Goal: Information Seeking & Learning: Find specific fact

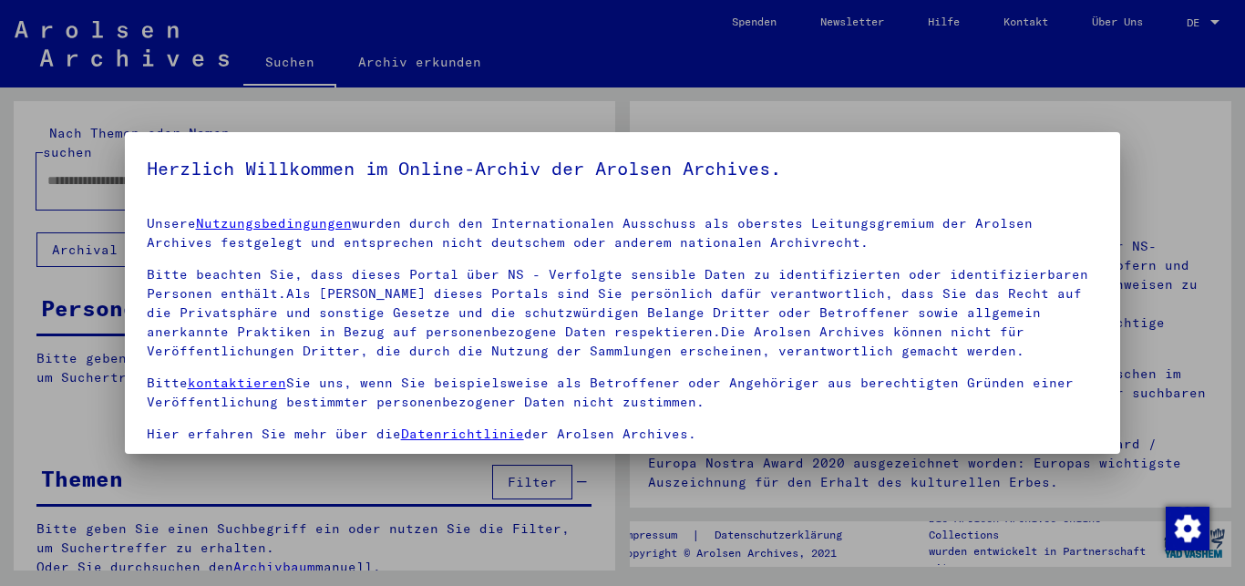
scroll to position [150, 0]
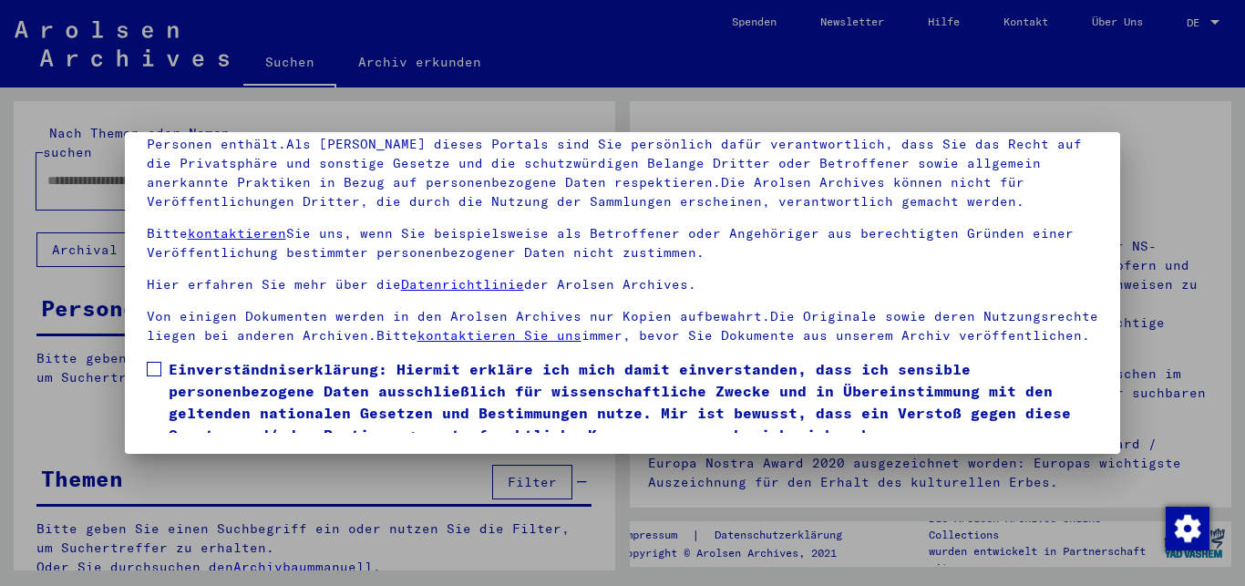
click at [154, 377] on span at bounding box center [154, 369] width 15 height 15
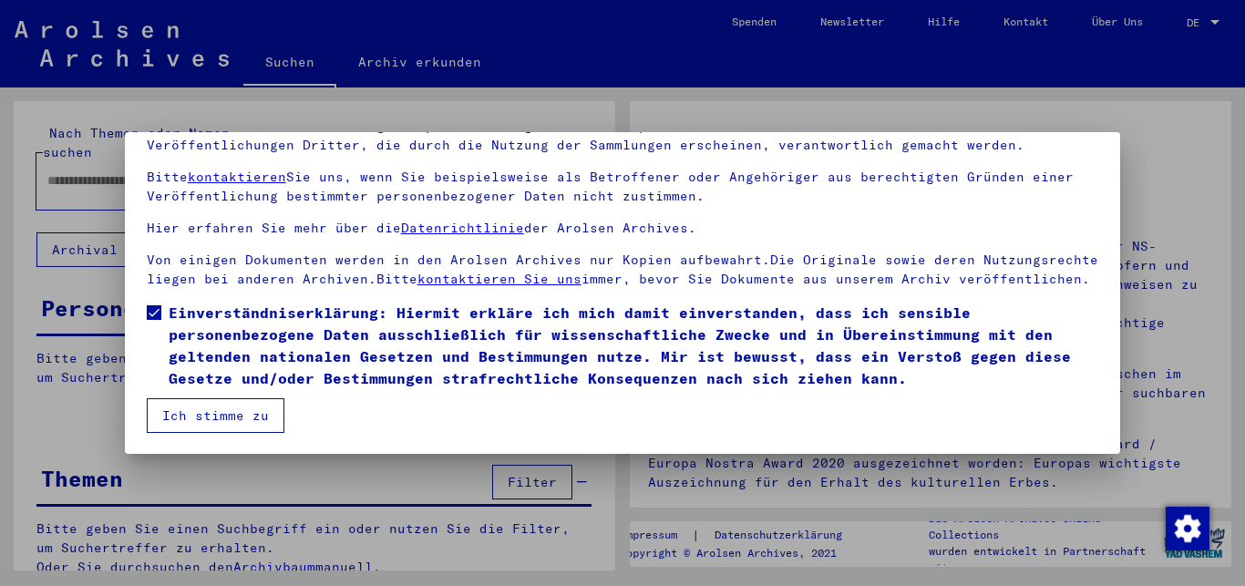
scroll to position [76, 0]
click at [219, 417] on button "Ich stimme zu" at bounding box center [216, 415] width 138 height 35
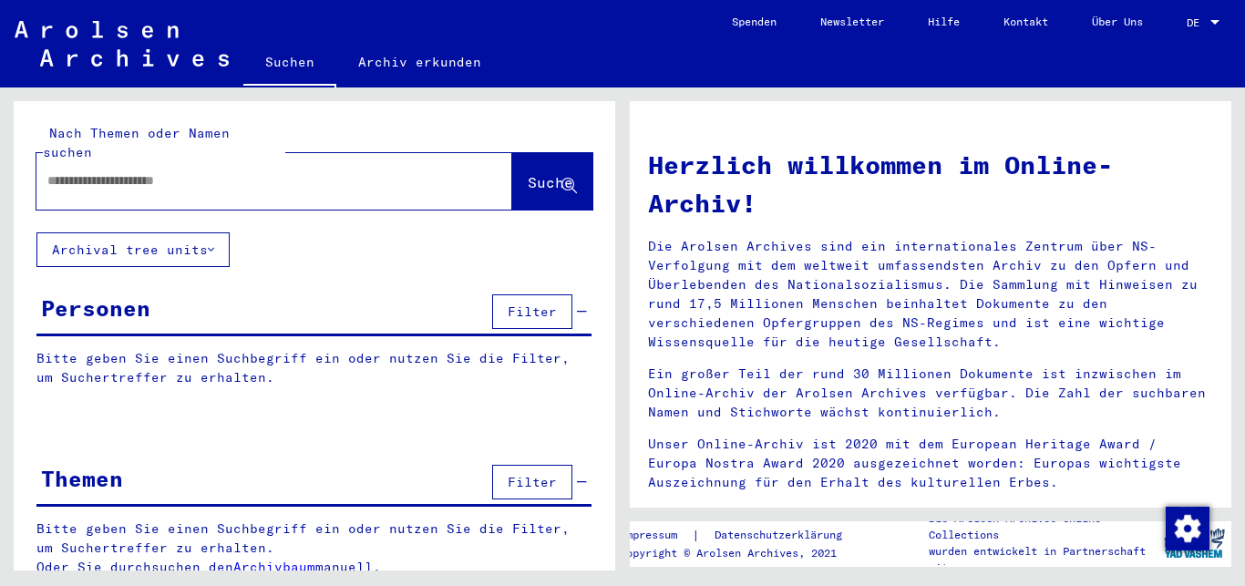
click at [46, 160] on div at bounding box center [246, 180] width 421 height 41
click at [54, 171] on input "text" at bounding box center [252, 180] width 410 height 19
click at [528, 173] on span "Suche" at bounding box center [551, 182] width 46 height 18
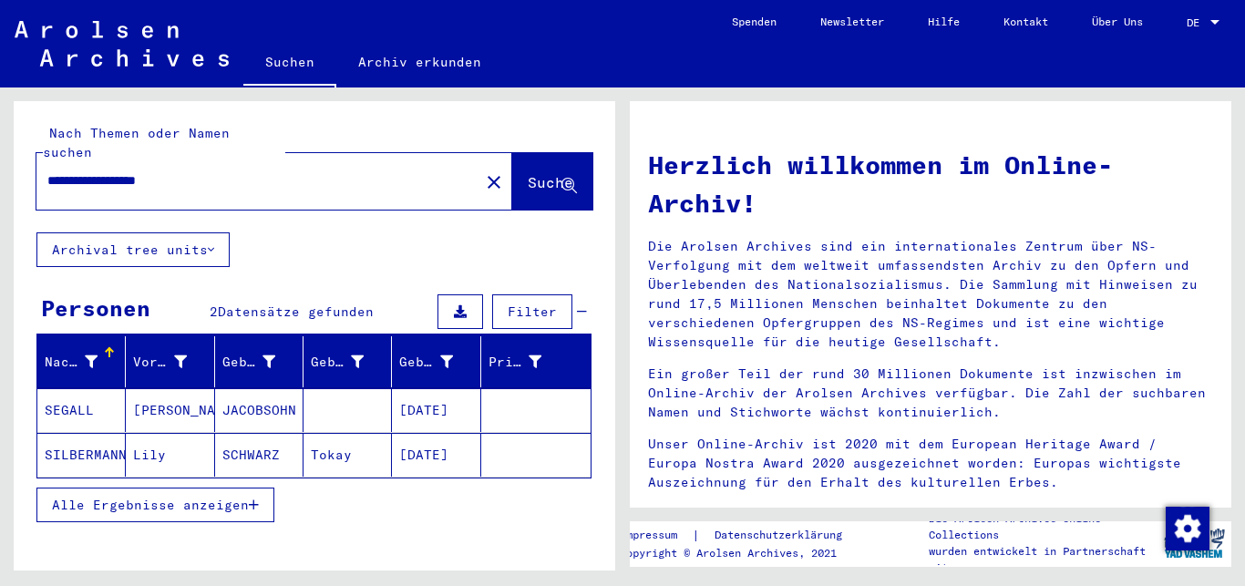
drag, startPoint x: 97, startPoint y: 160, endPoint x: 139, endPoint y: 161, distance: 41.9
click at [139, 171] on input "**********" at bounding box center [252, 180] width 410 height 19
type input "**********"
click at [528, 173] on span "Suche" at bounding box center [551, 182] width 46 height 18
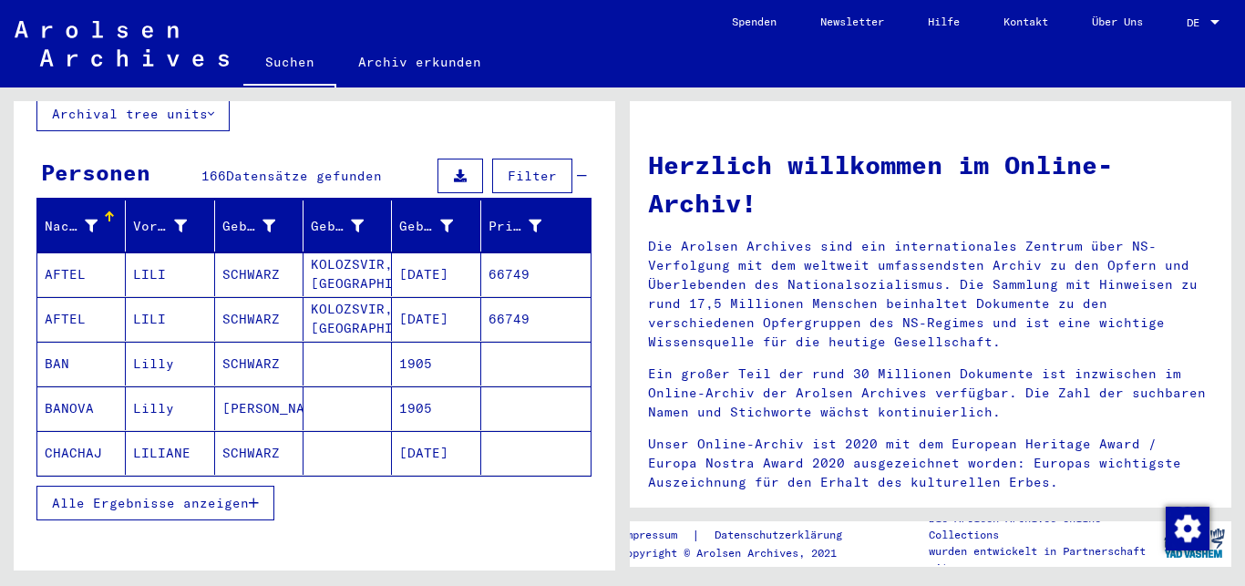
scroll to position [197, 0]
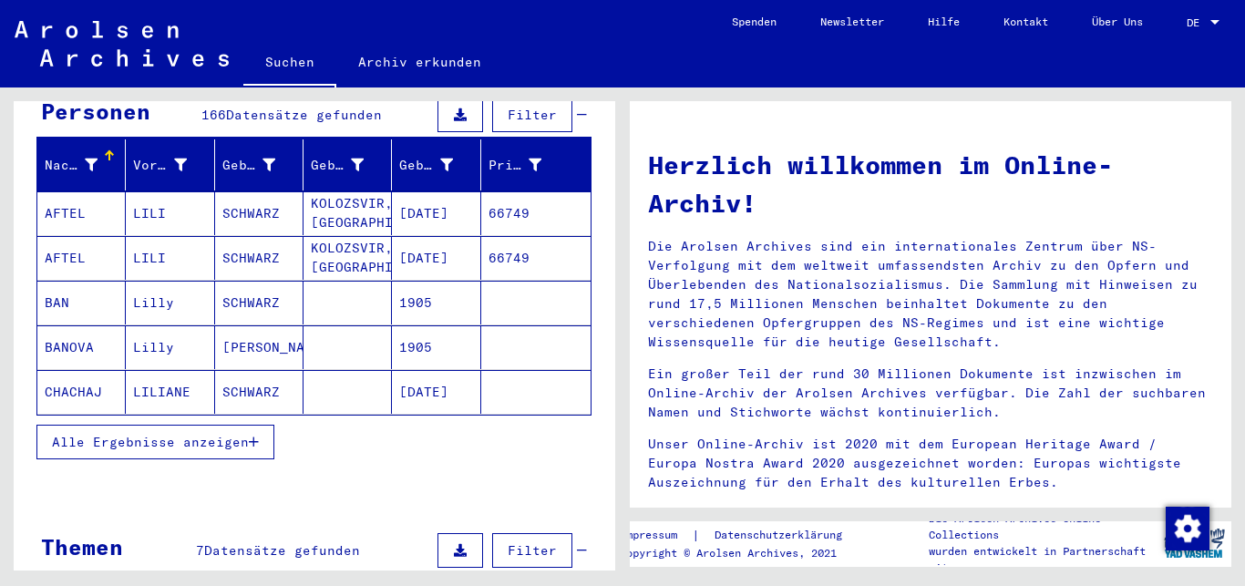
click at [204, 434] on span "Alle Ergebnisse anzeigen" at bounding box center [150, 442] width 197 height 16
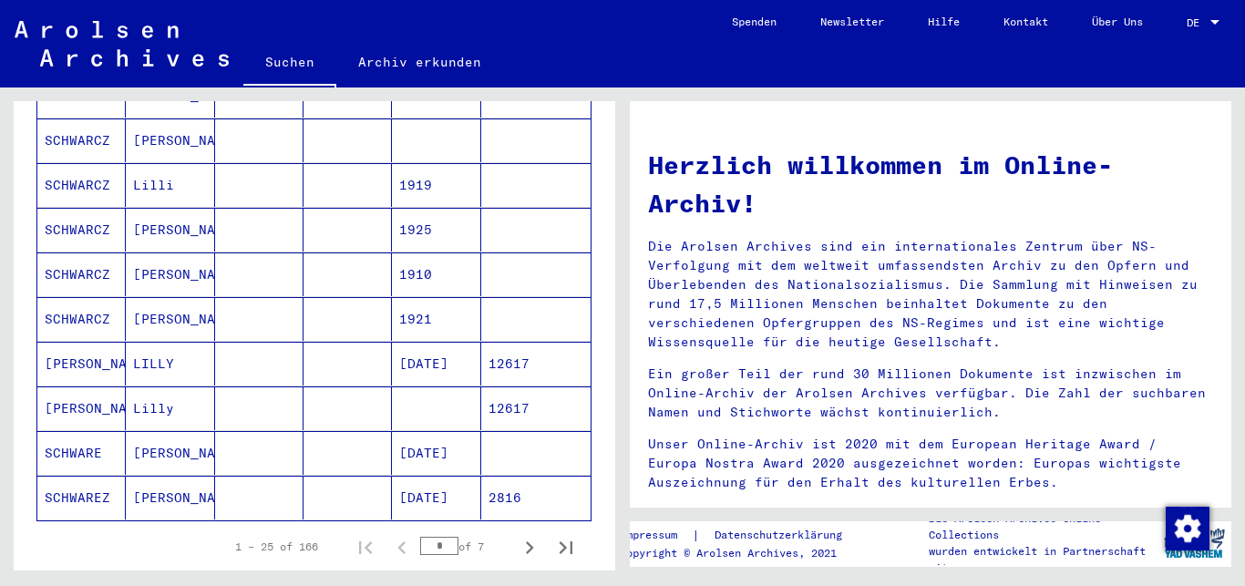
scroll to position [1083, 0]
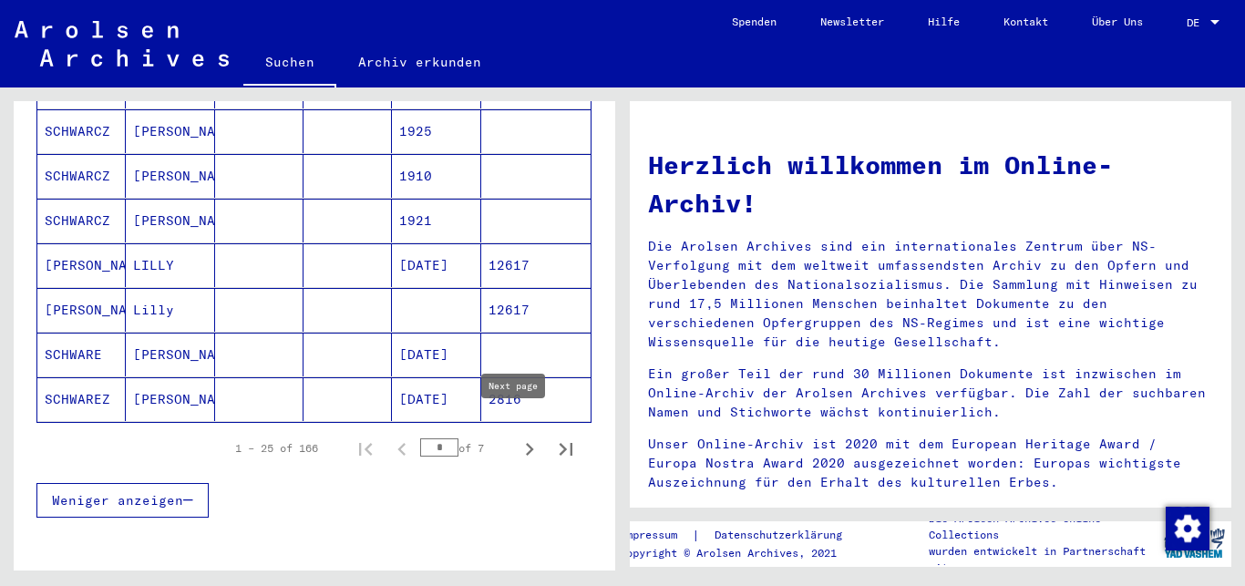
click at [517, 437] on icon "Next page" at bounding box center [530, 450] width 26 height 26
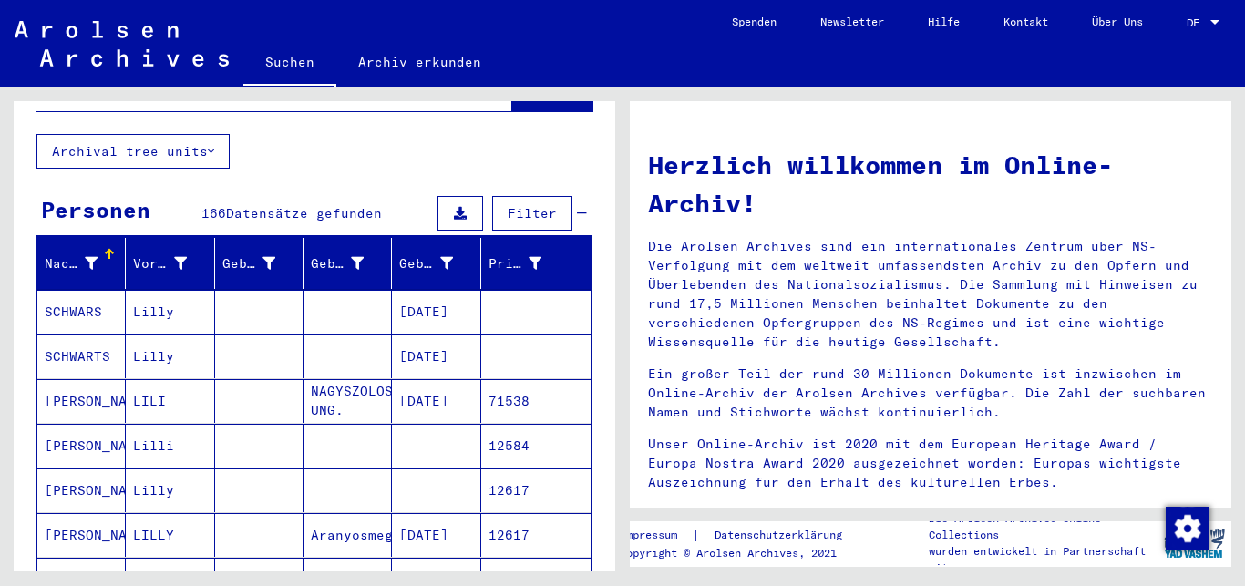
scroll to position [197, 0]
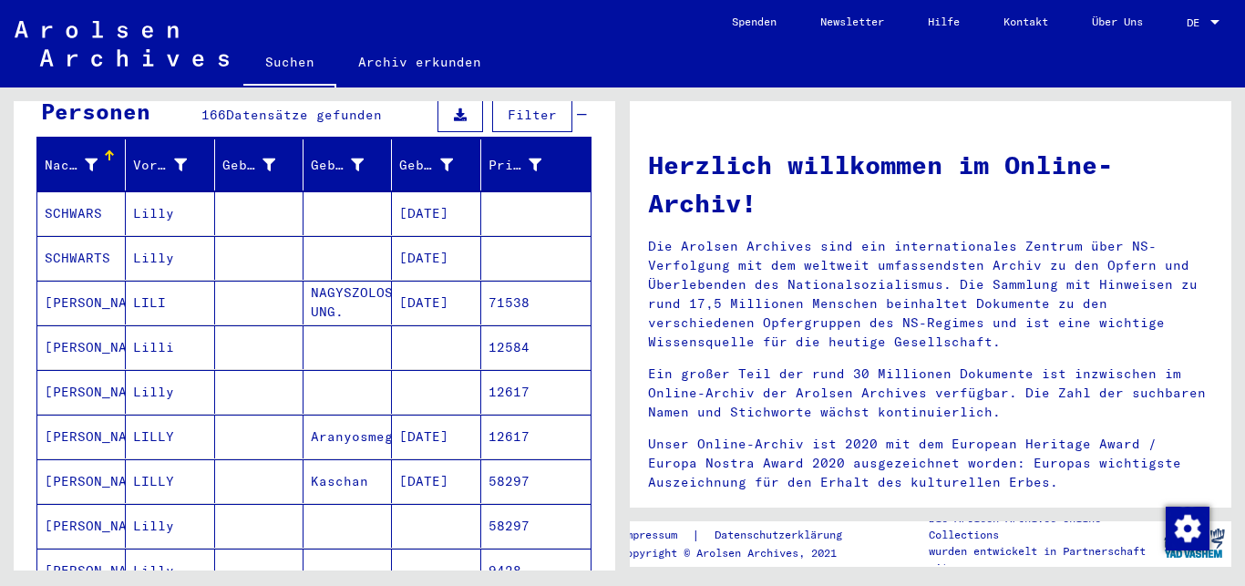
click at [75, 198] on mat-cell "SCHWARS" at bounding box center [81, 213] width 88 height 44
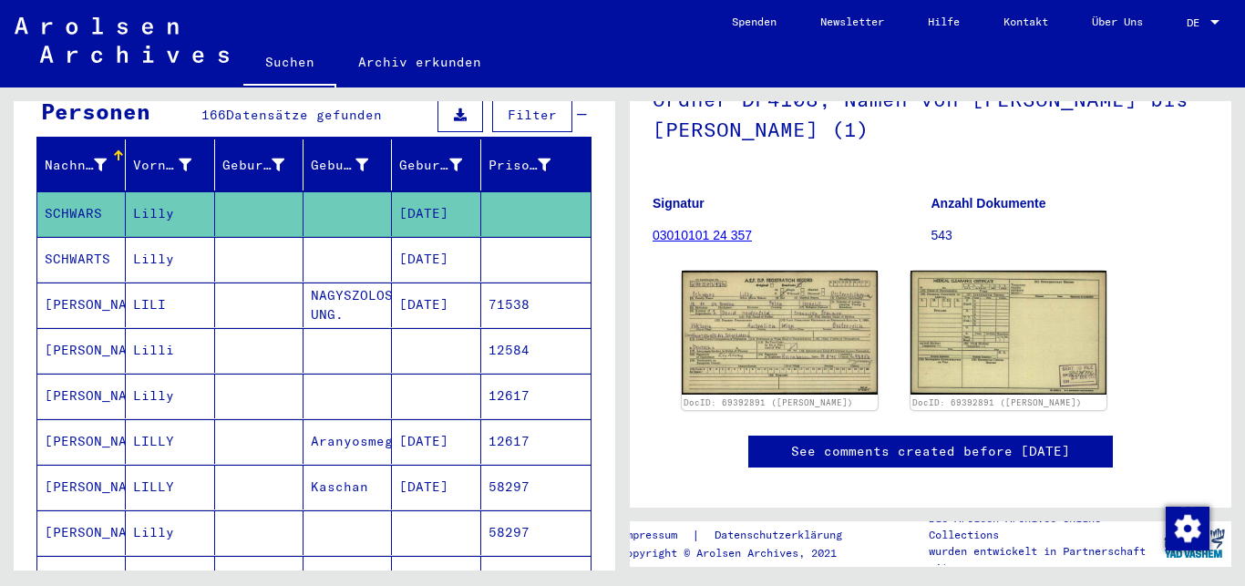
scroll to position [197, 0]
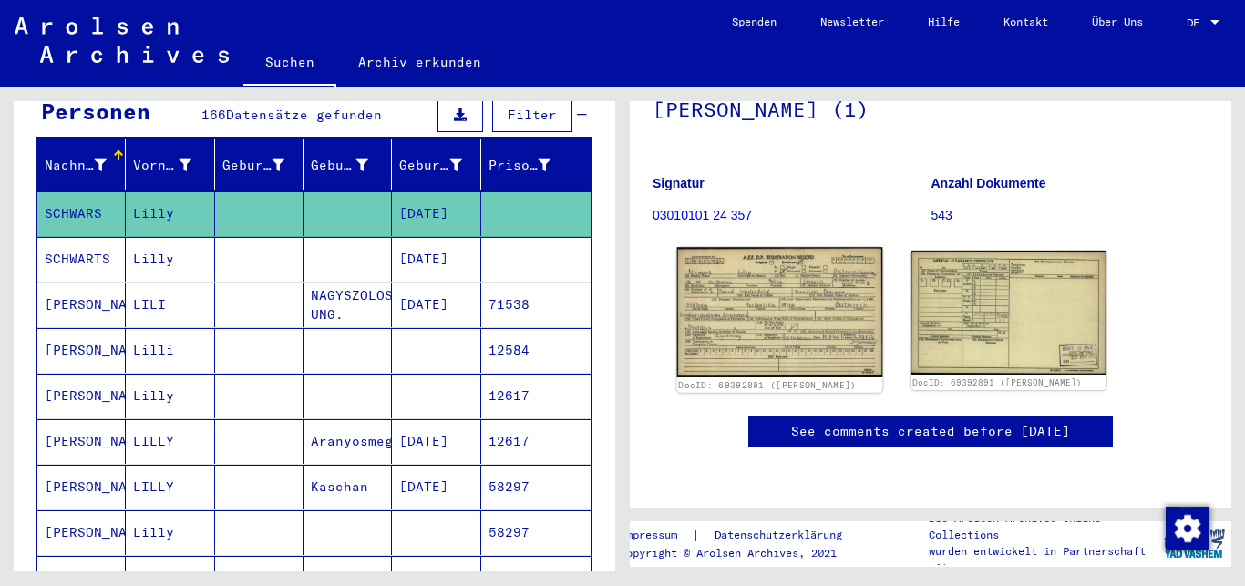
click at [767, 315] on img at bounding box center [780, 312] width 206 height 130
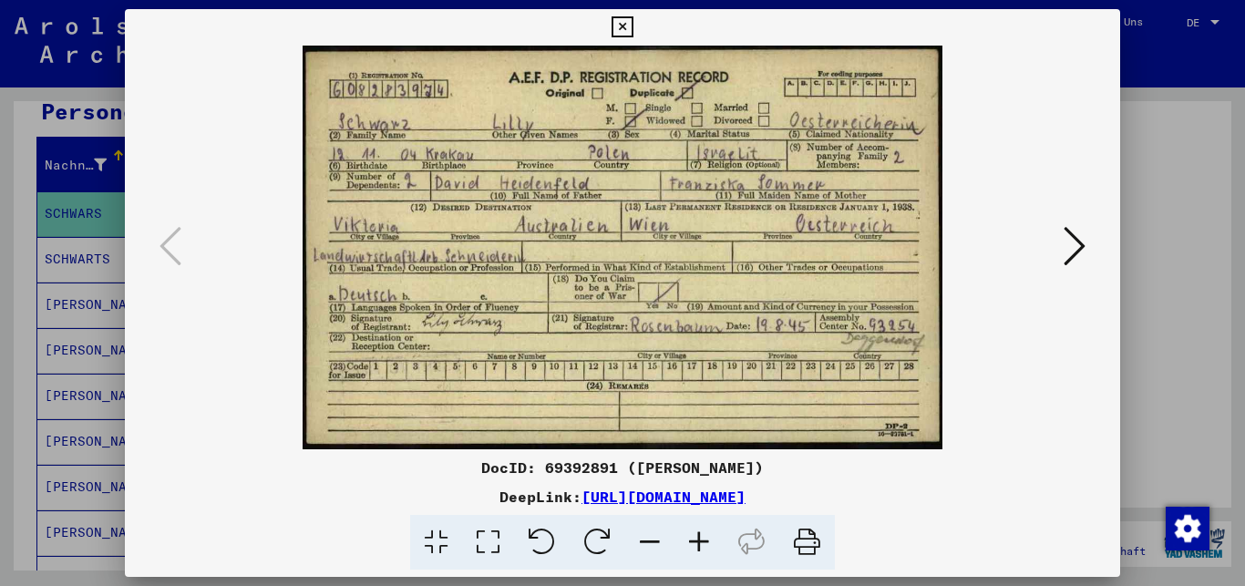
click at [633, 24] on icon at bounding box center [622, 27] width 21 height 22
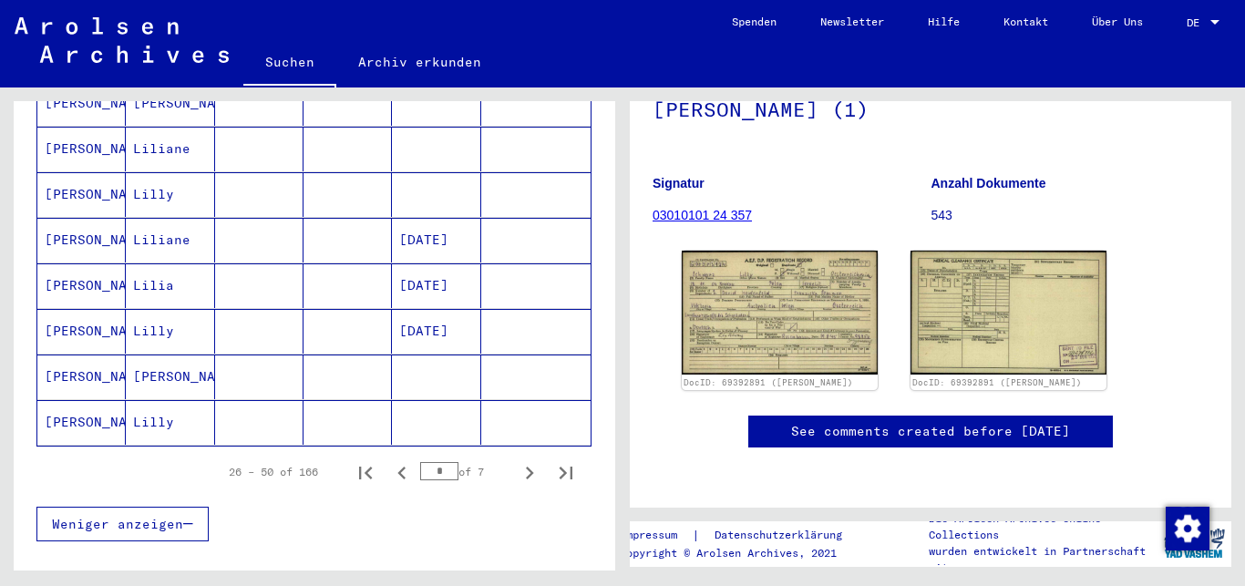
scroll to position [1083, 0]
click at [517, 459] on icon "Next page" at bounding box center [530, 472] width 26 height 26
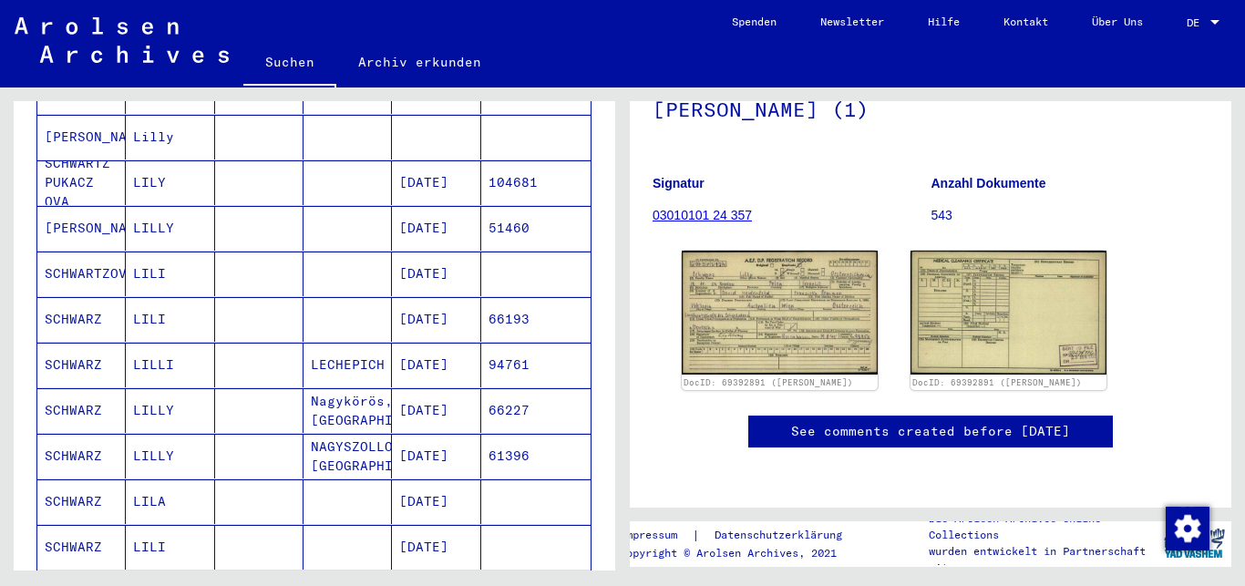
scroll to position [788, 0]
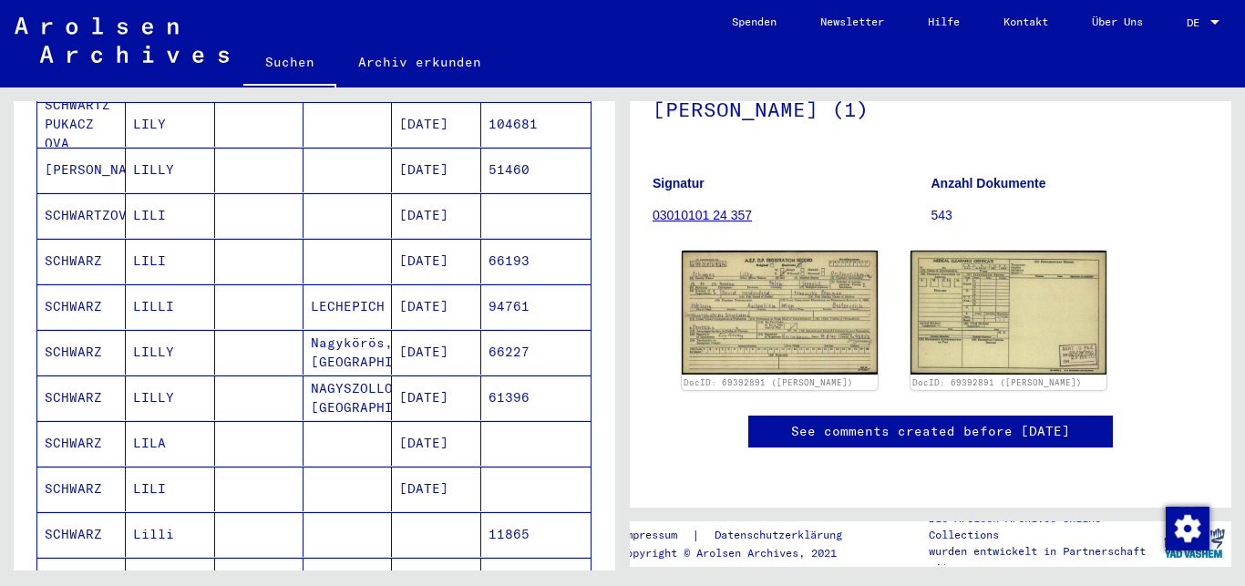
click at [95, 506] on icon at bounding box center [76, 513] width 46 height 73
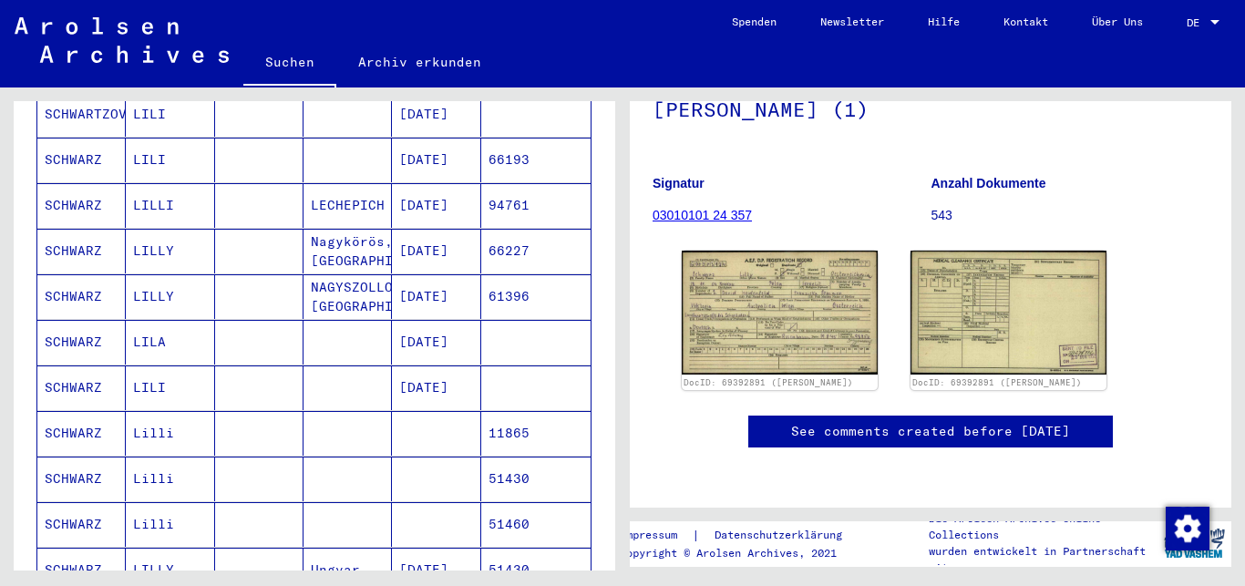
scroll to position [985, 0]
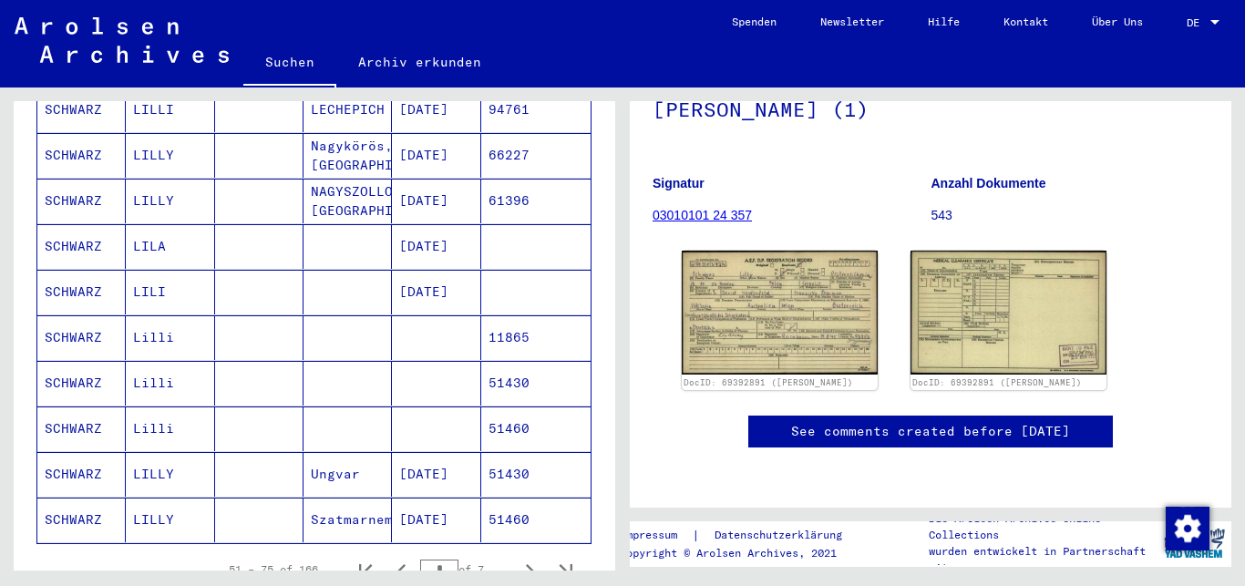
click at [69, 315] on mat-cell "SCHWARZ" at bounding box center [81, 337] width 88 height 45
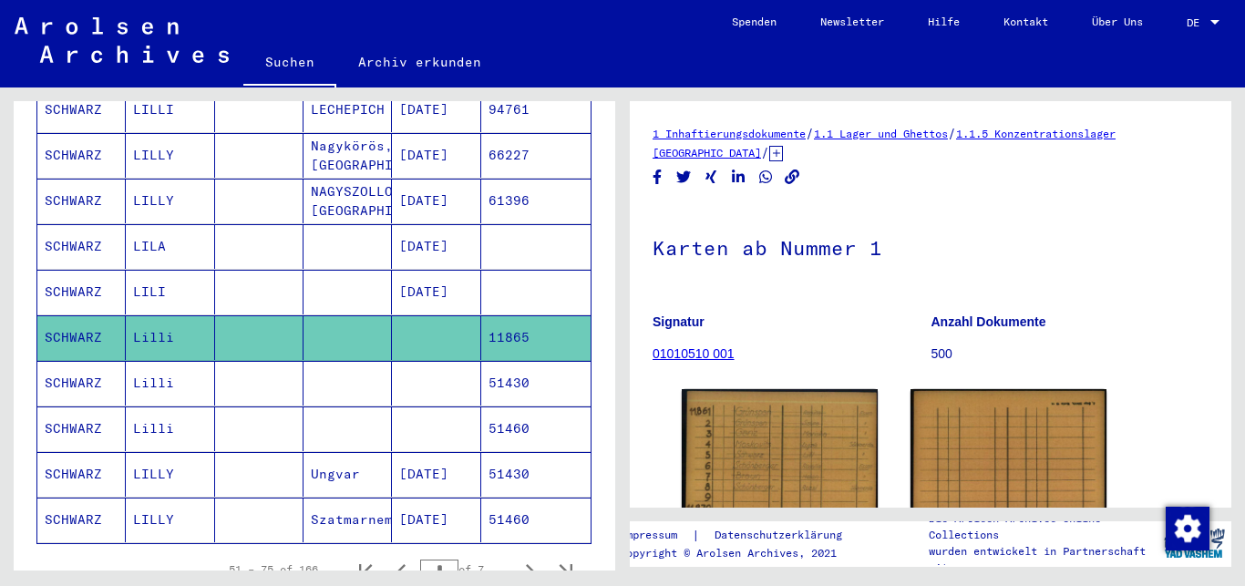
click at [67, 363] on mat-cell "SCHWARZ" at bounding box center [81, 383] width 88 height 45
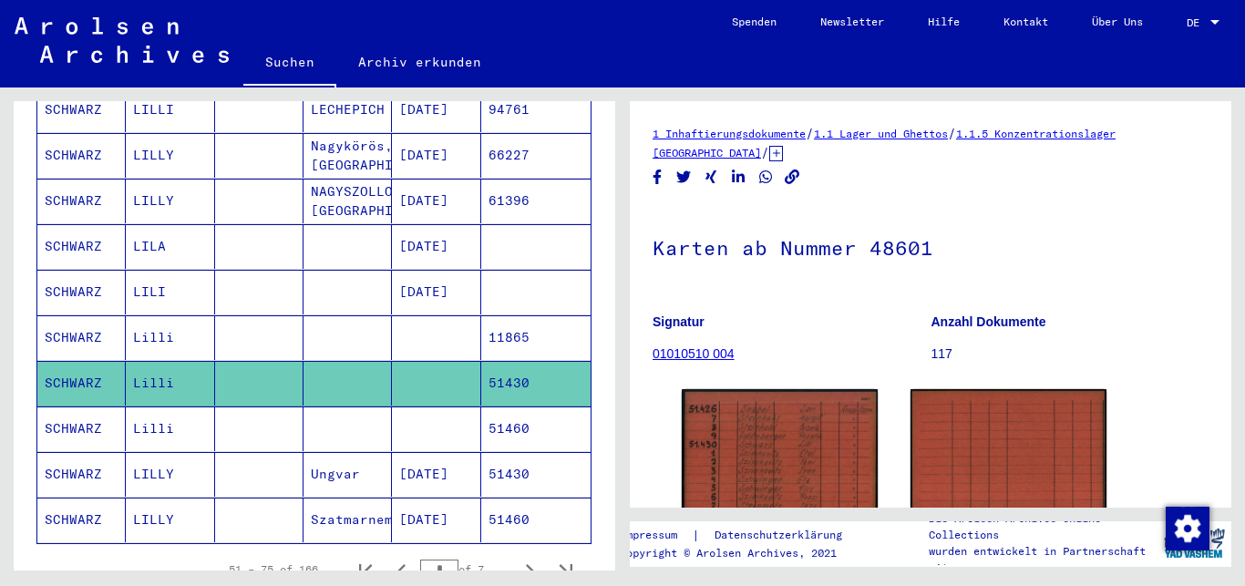
click at [67, 407] on mat-cell "SCHWARZ" at bounding box center [81, 429] width 88 height 45
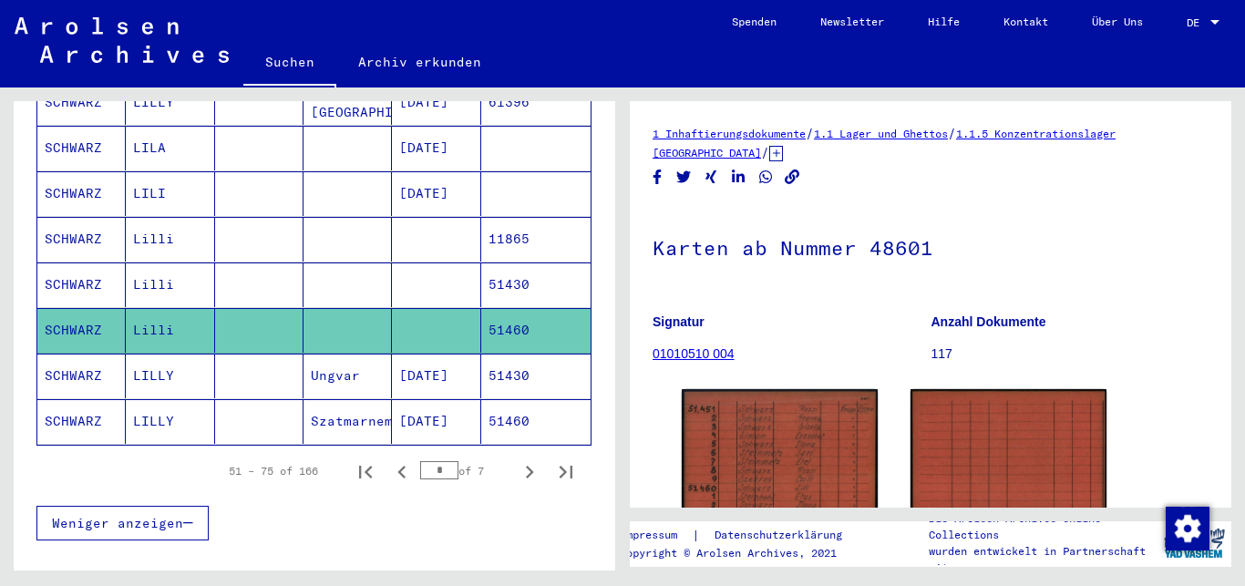
scroll to position [1182, 0]
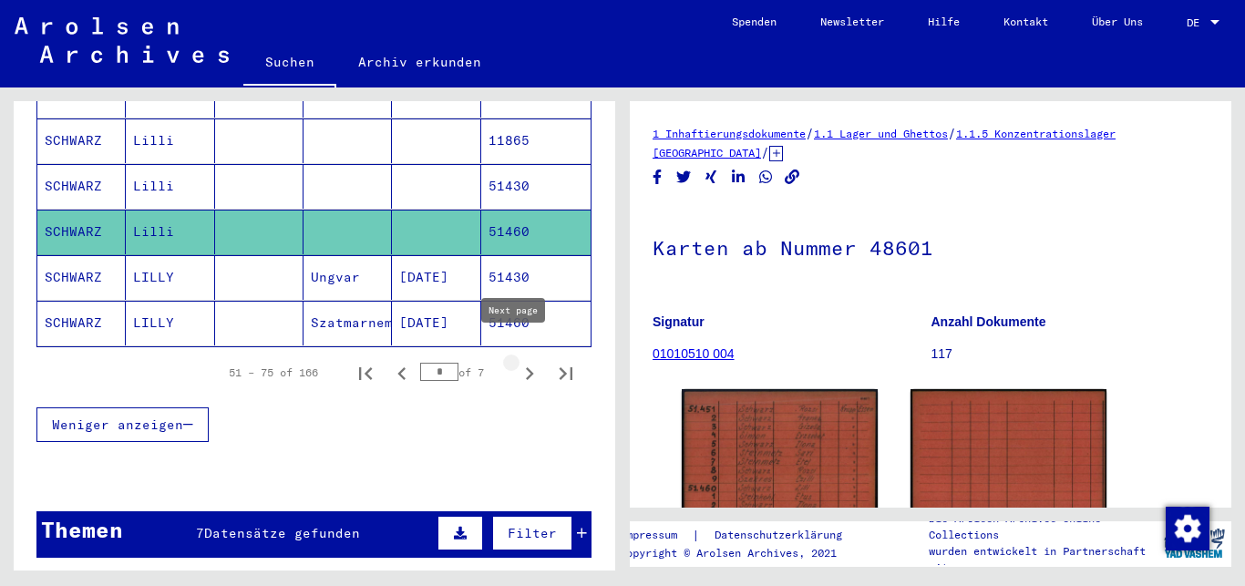
click at [526, 367] on icon "Next page" at bounding box center [530, 373] width 8 height 13
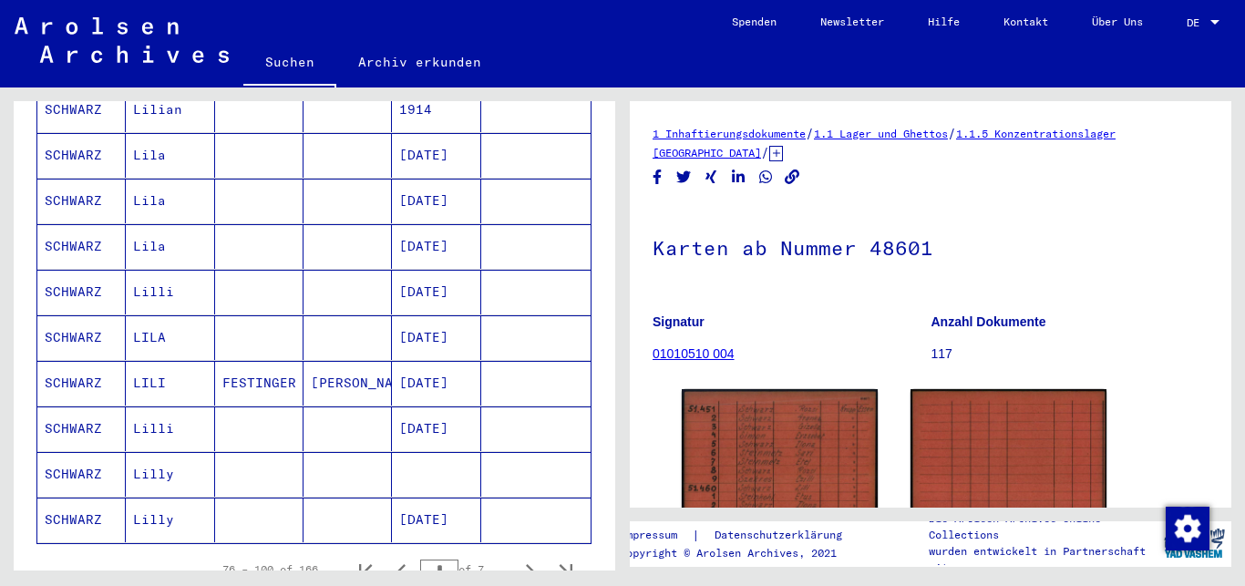
scroll to position [1083, 0]
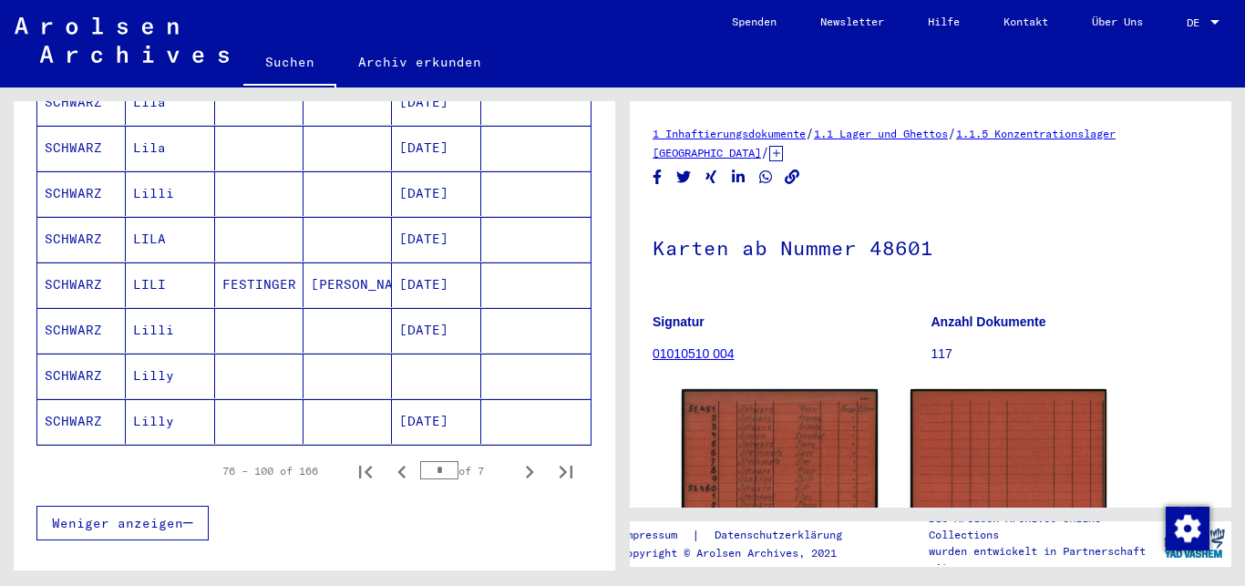
click at [70, 354] on mat-cell "SCHWARZ" at bounding box center [81, 376] width 88 height 45
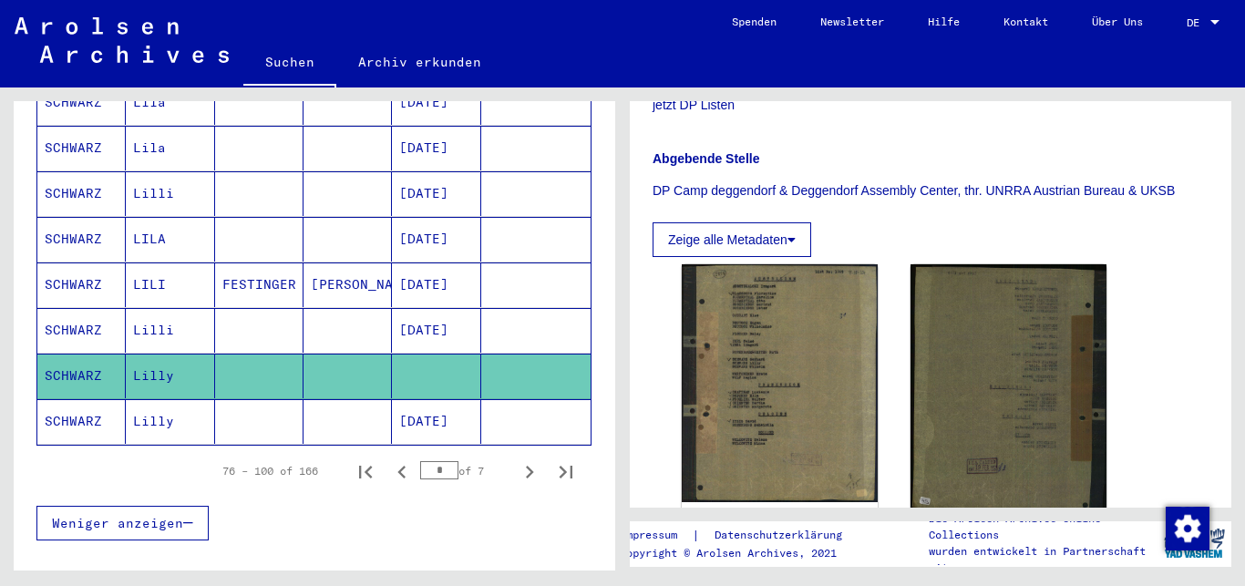
scroll to position [492, 0]
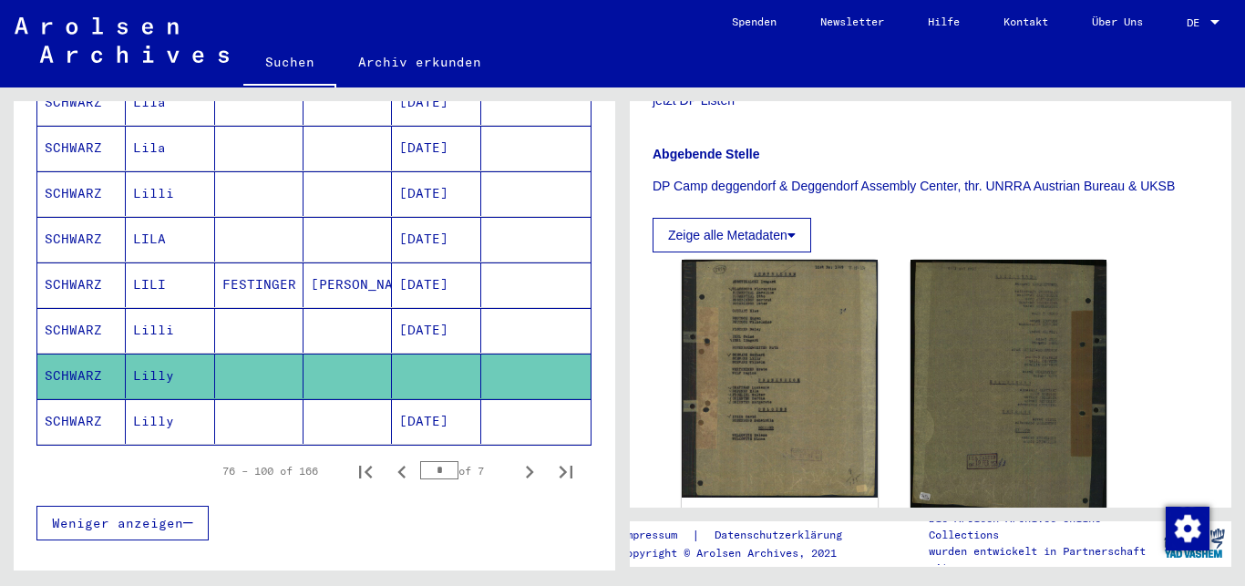
click at [713, 319] on img at bounding box center [780, 379] width 196 height 238
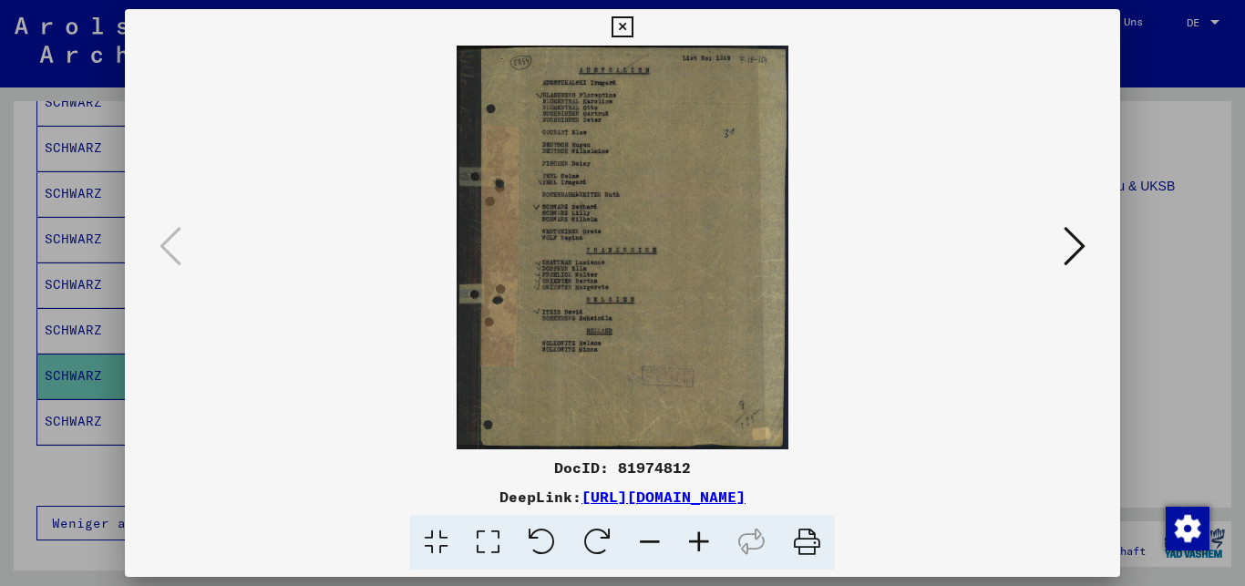
click at [700, 545] on icon at bounding box center [699, 543] width 49 height 56
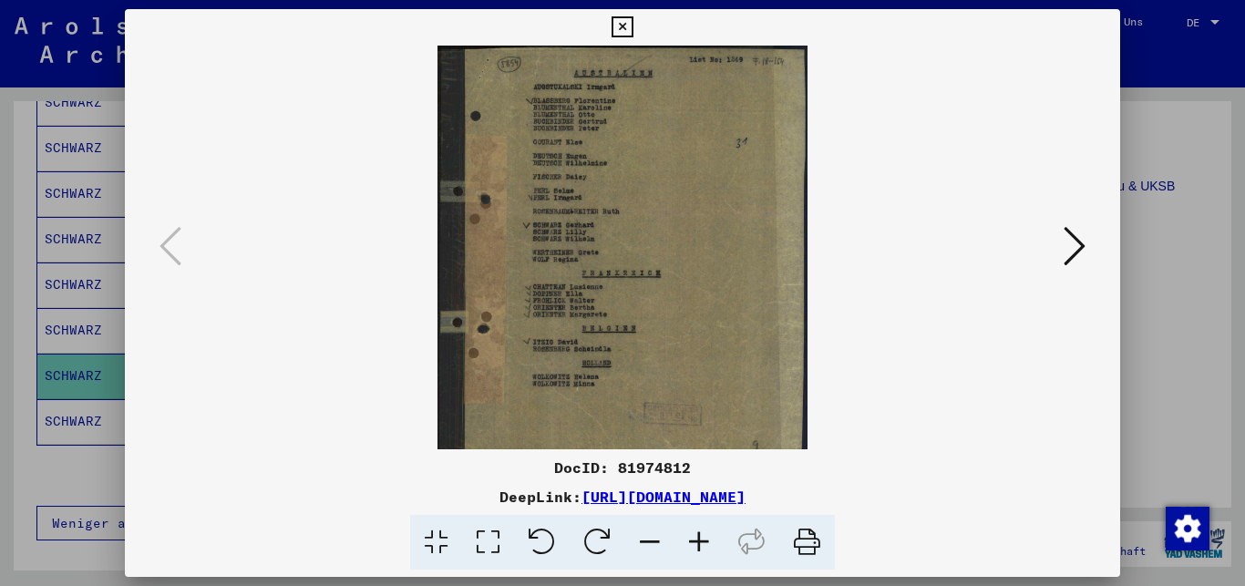
click at [701, 546] on icon at bounding box center [699, 543] width 49 height 56
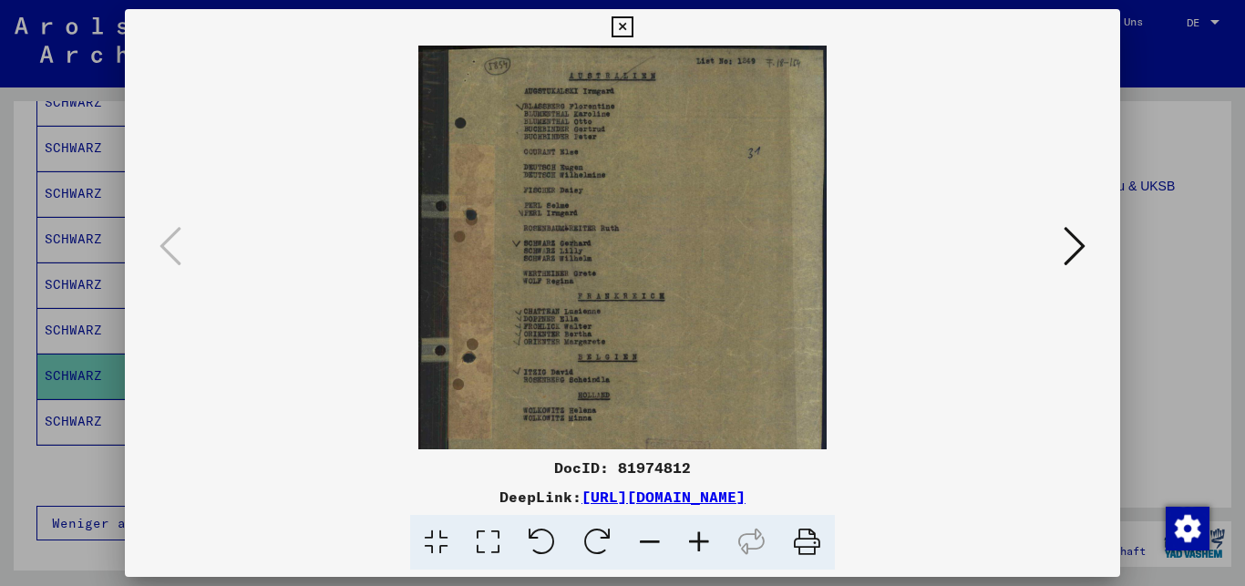
click at [701, 546] on icon at bounding box center [699, 543] width 49 height 56
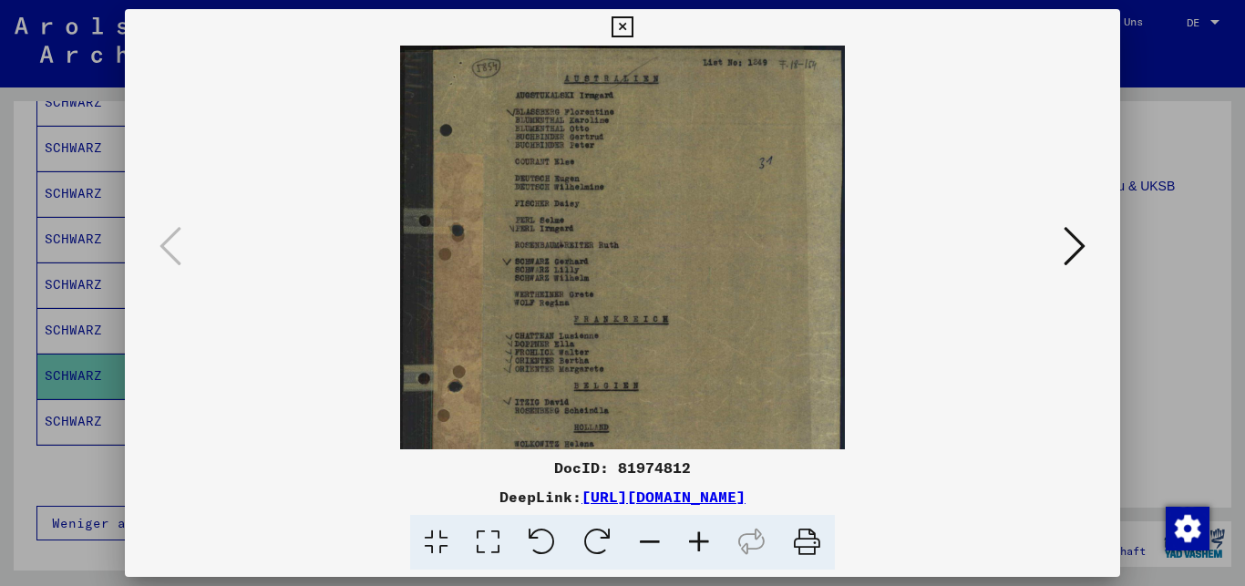
click at [701, 546] on icon at bounding box center [699, 543] width 49 height 56
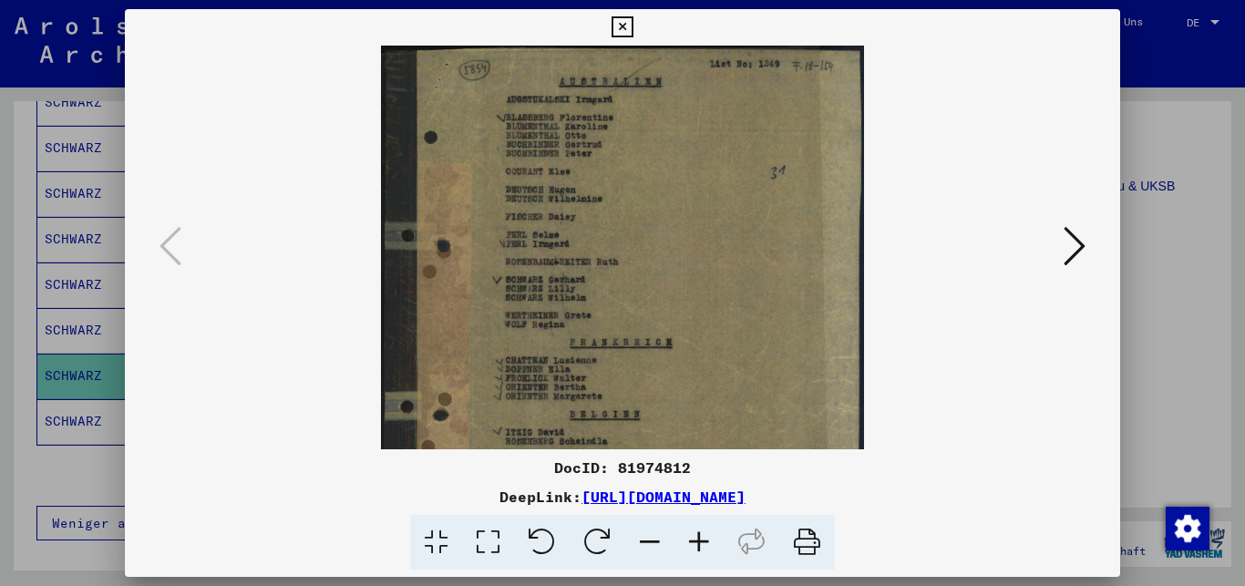
click at [633, 24] on icon at bounding box center [622, 27] width 21 height 22
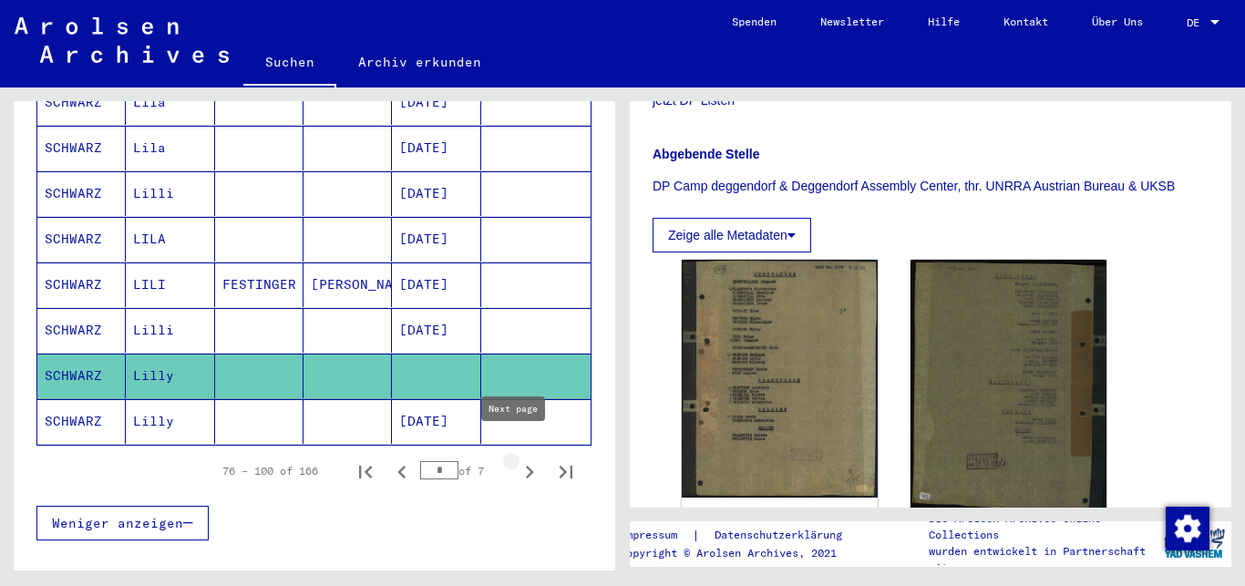
click at [526, 466] on icon "Next page" at bounding box center [530, 472] width 8 height 13
type input "*"
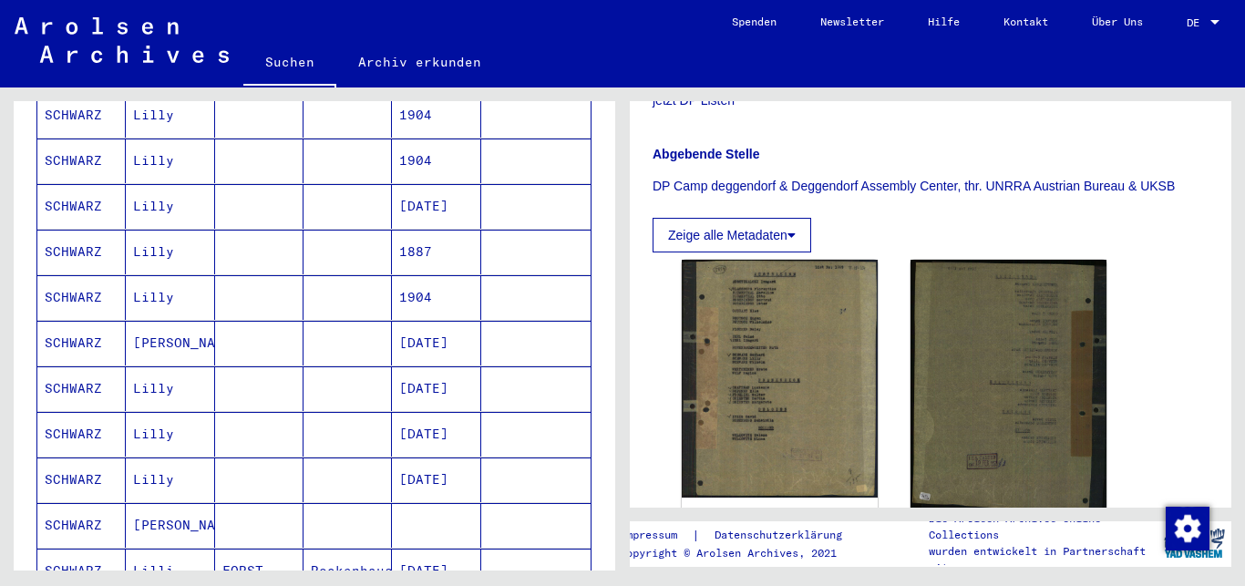
scroll to position [197, 0]
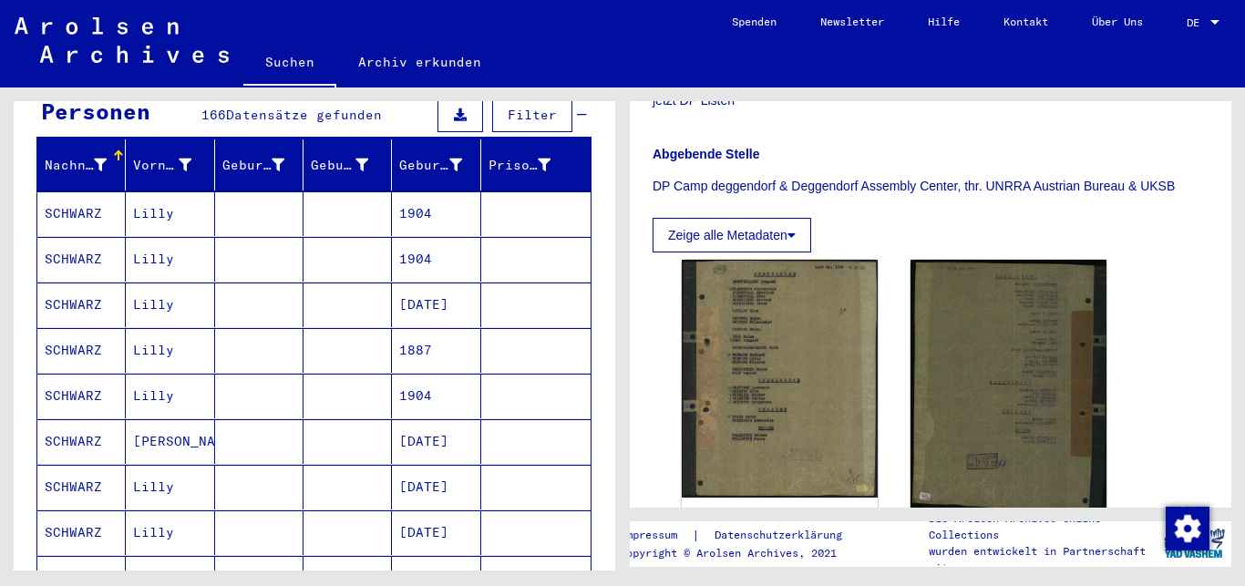
click at [72, 191] on mat-cell "SCHWARZ" at bounding box center [81, 213] width 88 height 45
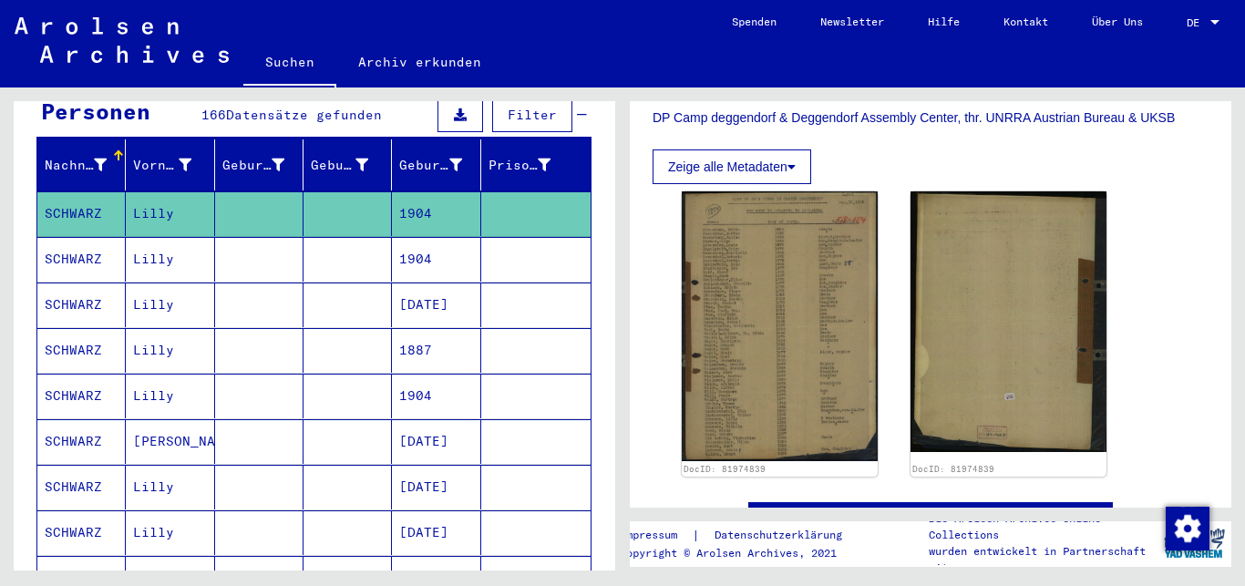
scroll to position [591, 0]
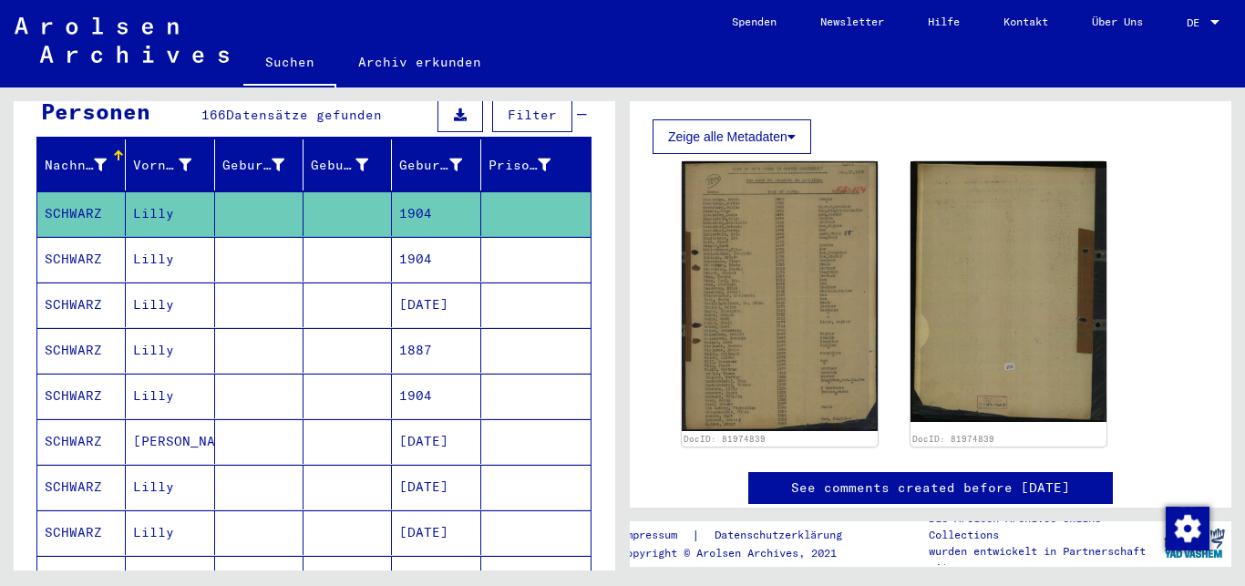
click at [807, 331] on img at bounding box center [780, 296] width 196 height 270
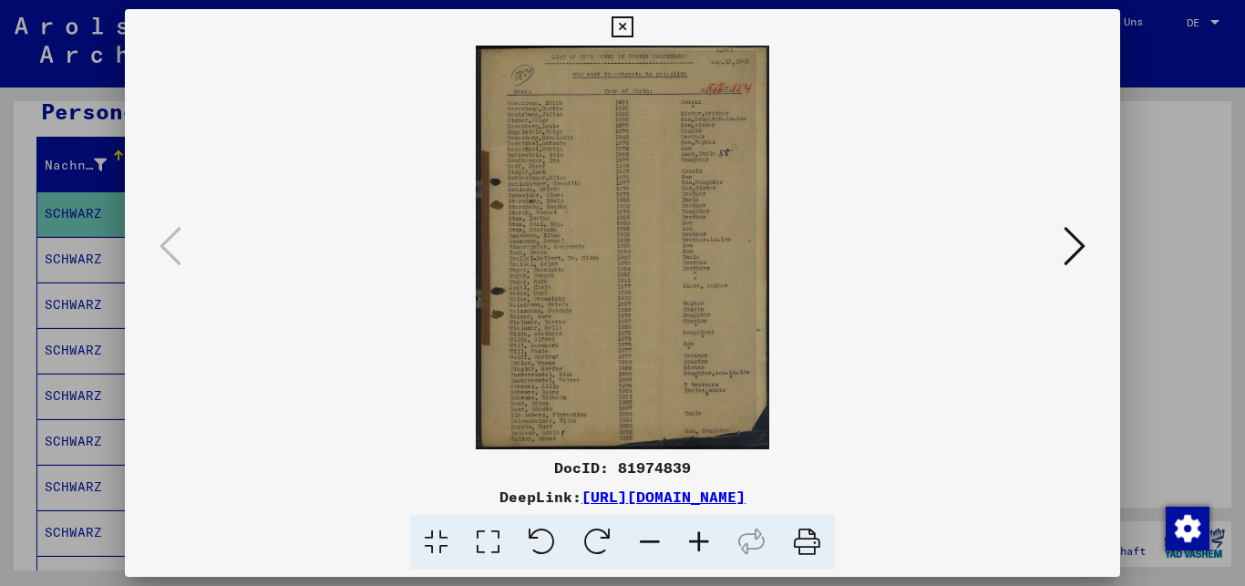
click at [707, 542] on icon at bounding box center [699, 543] width 49 height 56
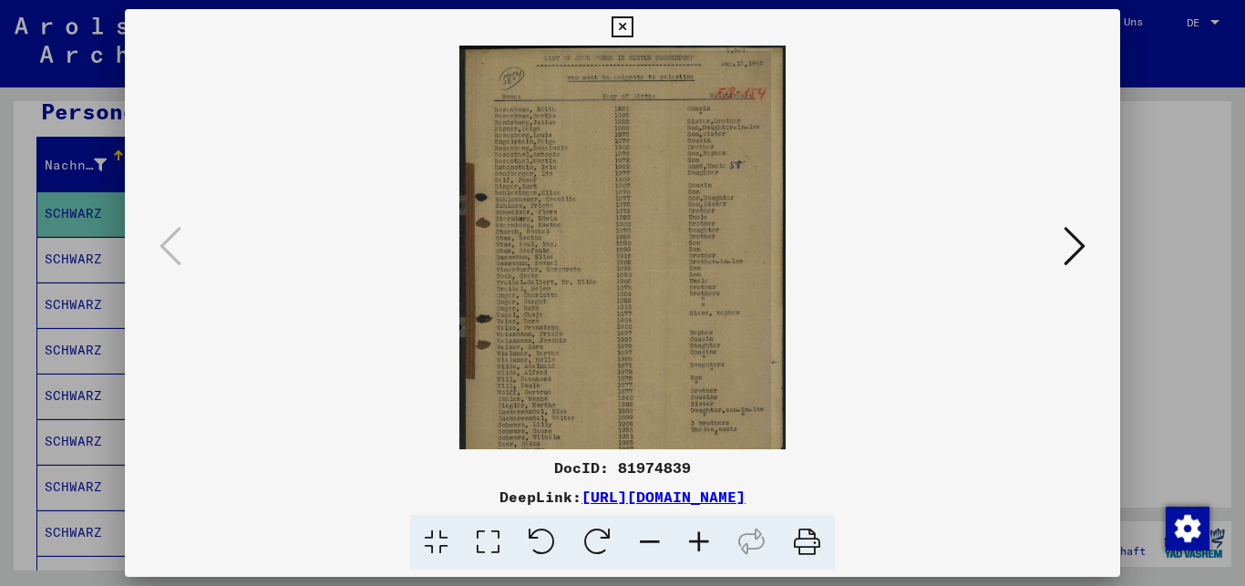
click at [707, 542] on icon at bounding box center [699, 543] width 49 height 56
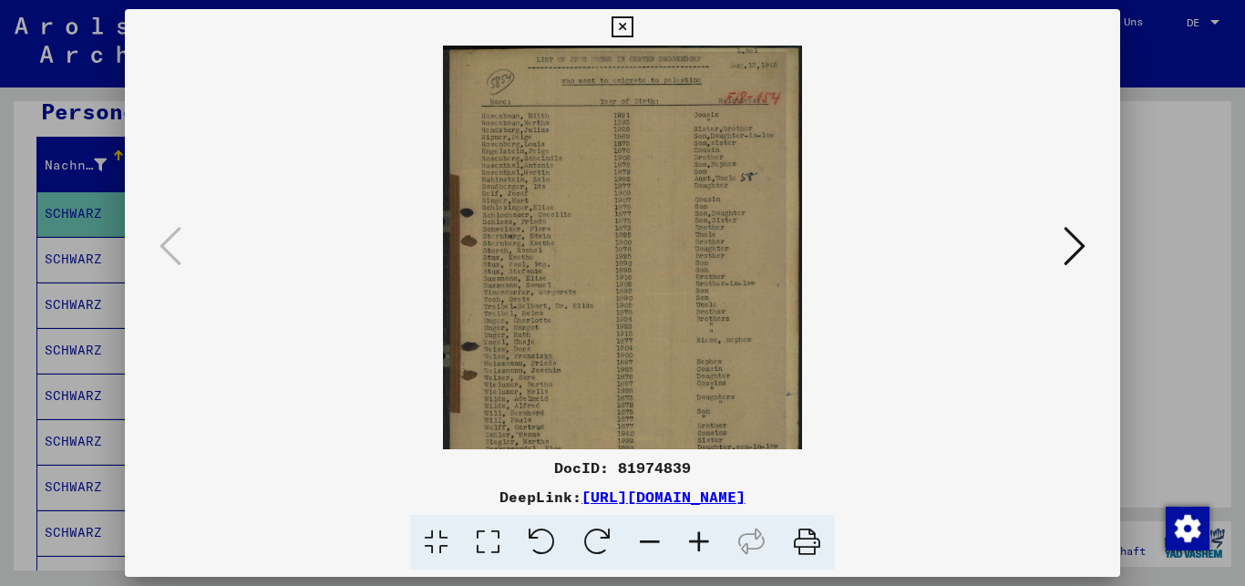
click at [707, 542] on icon at bounding box center [699, 543] width 49 height 56
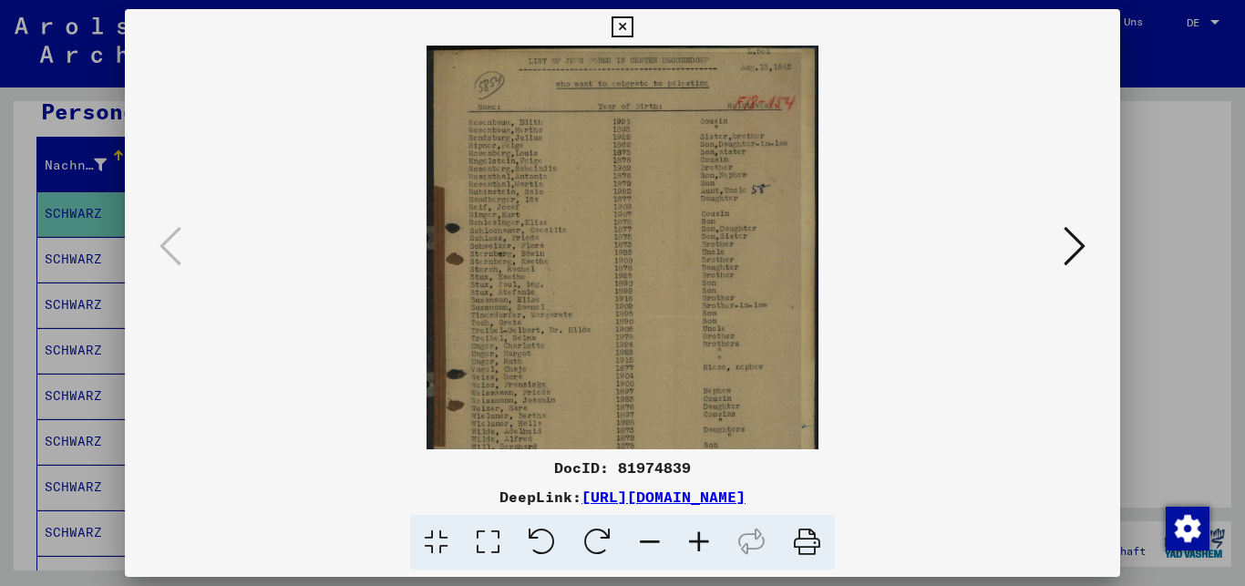
click at [707, 542] on icon at bounding box center [699, 543] width 49 height 56
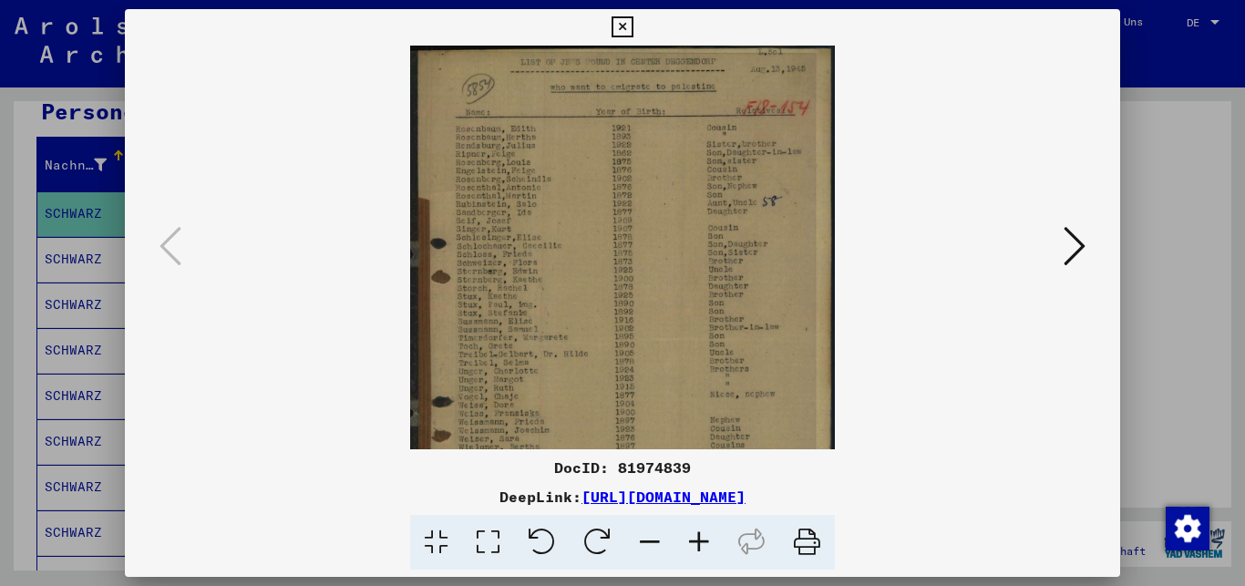
click at [707, 542] on icon at bounding box center [699, 543] width 49 height 56
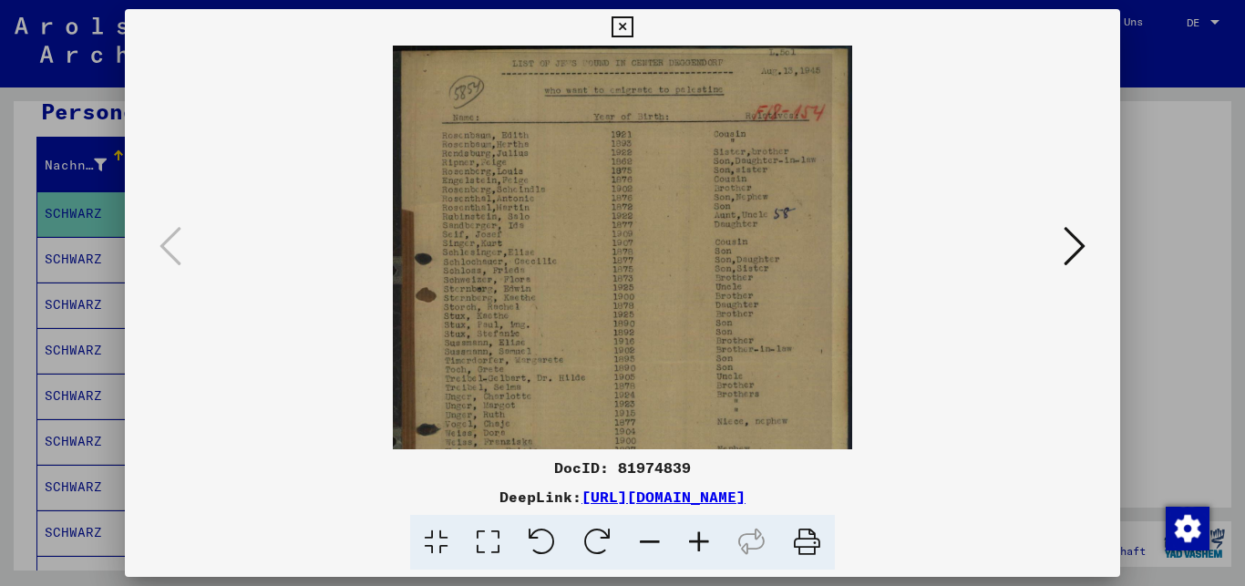
click at [707, 542] on icon at bounding box center [699, 543] width 49 height 56
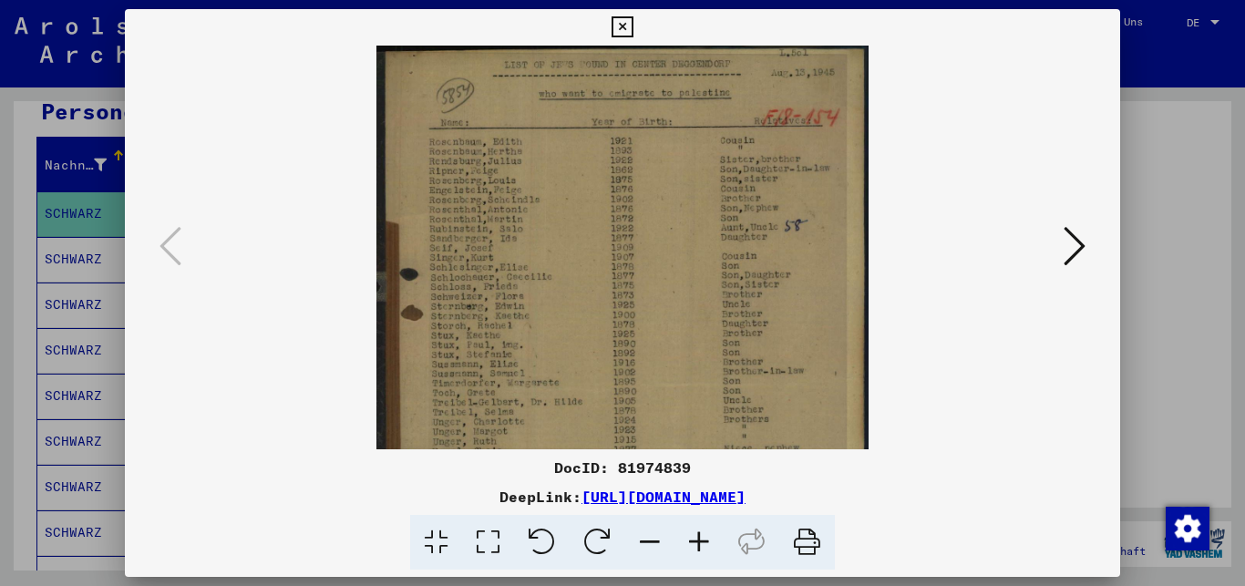
click at [707, 542] on icon at bounding box center [699, 543] width 49 height 56
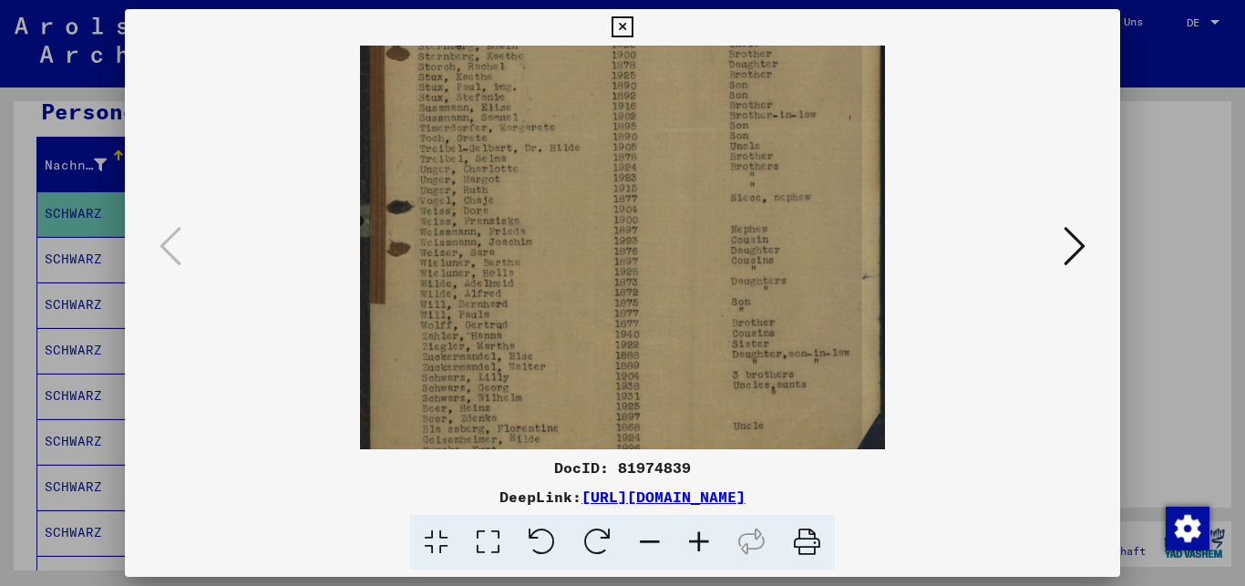
scroll to position [299, 0]
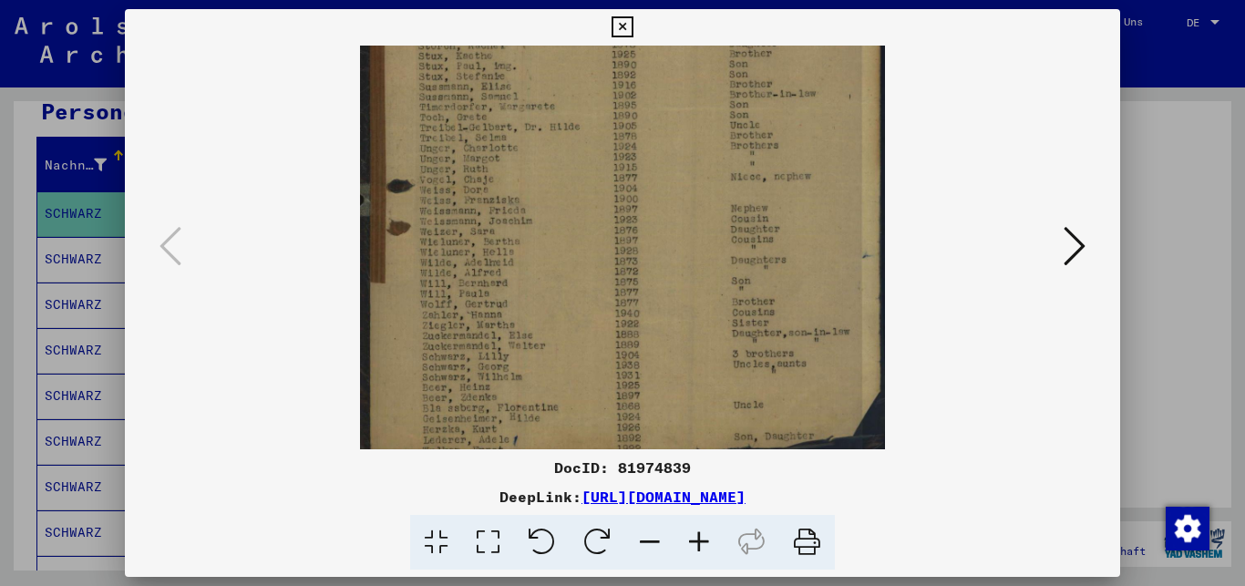
drag, startPoint x: 584, startPoint y: 347, endPoint x: 607, endPoint y: 48, distance: 299.9
click at [607, 48] on img at bounding box center [622, 108] width 525 height 723
click at [633, 16] on icon at bounding box center [622, 27] width 21 height 22
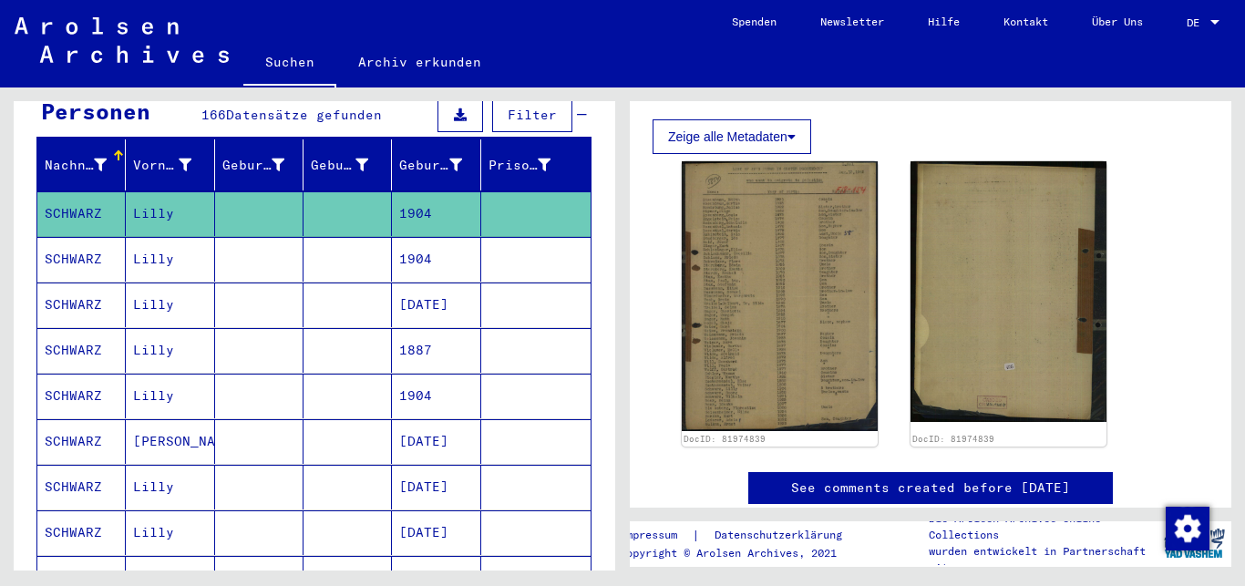
click at [75, 248] on mat-cell "SCHWARZ" at bounding box center [81, 259] width 88 height 45
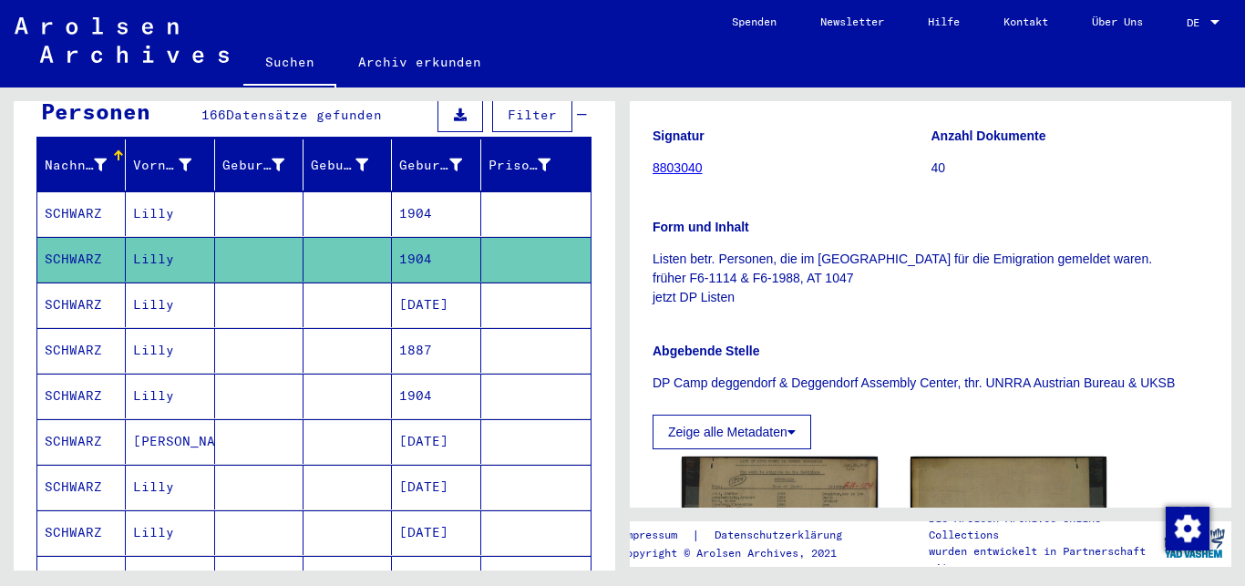
scroll to position [492, 0]
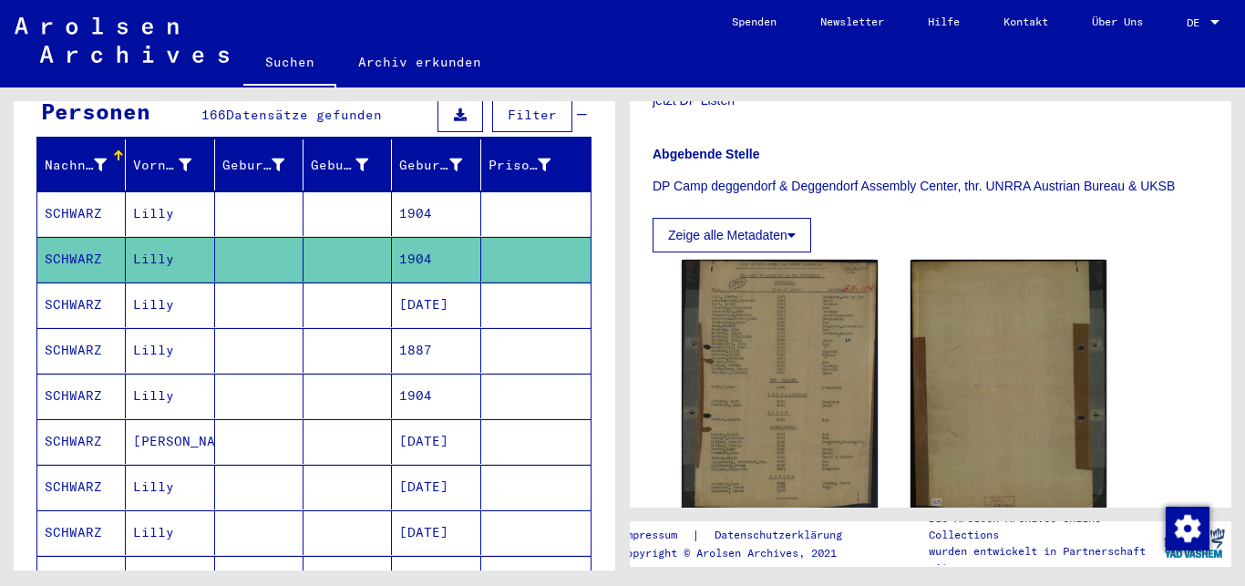
click at [791, 298] on img at bounding box center [780, 386] width 196 height 252
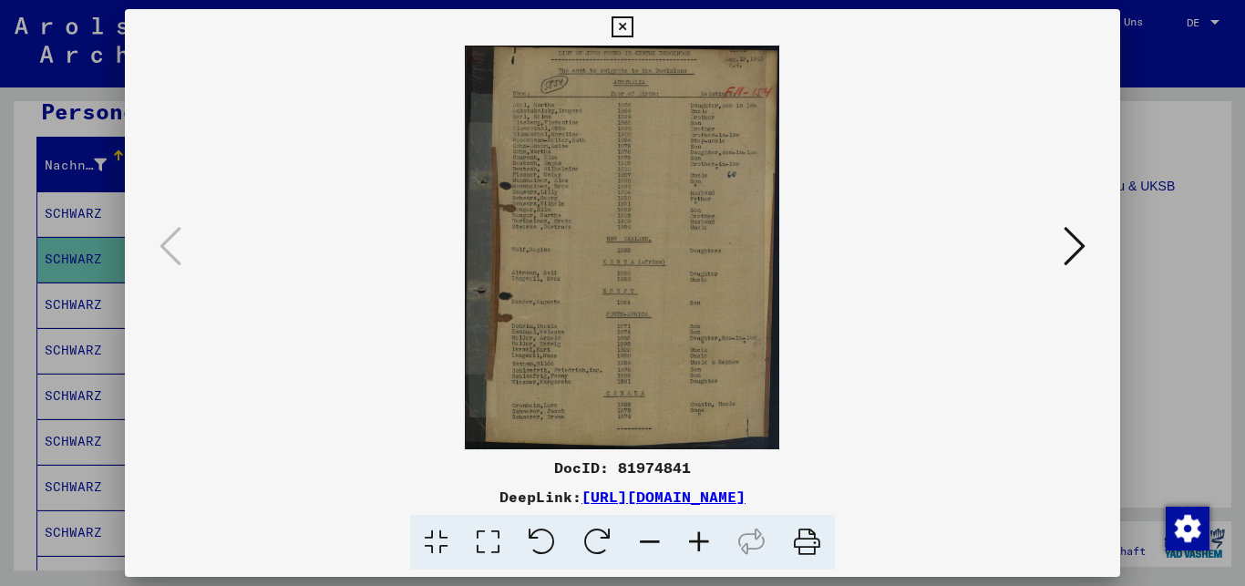
click at [697, 536] on icon at bounding box center [699, 543] width 49 height 56
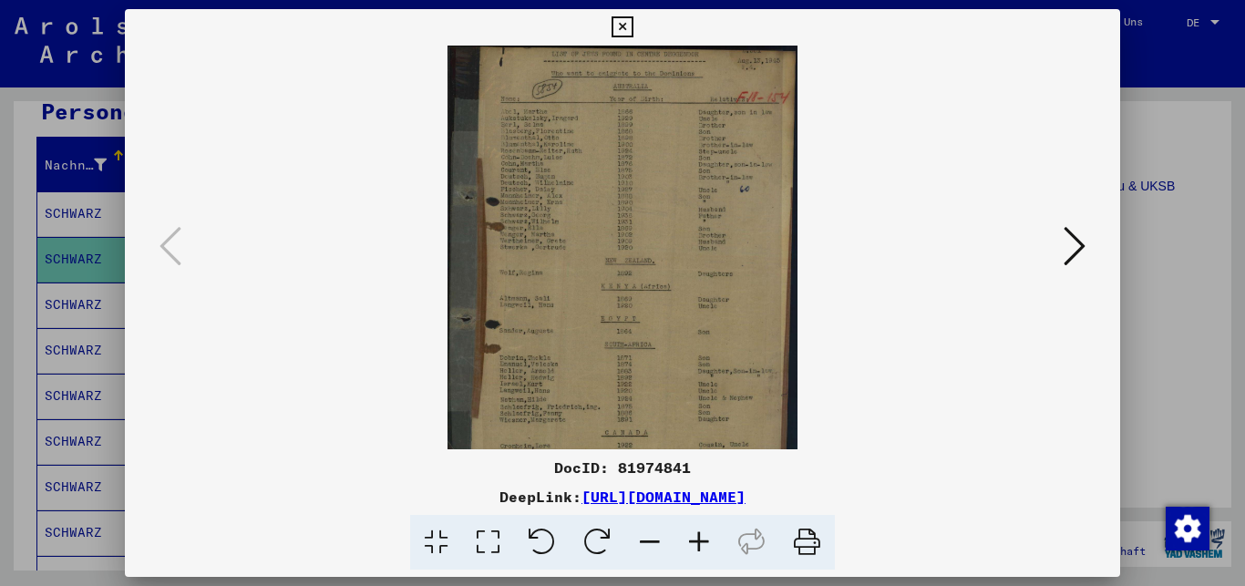
click at [697, 536] on icon at bounding box center [699, 543] width 49 height 56
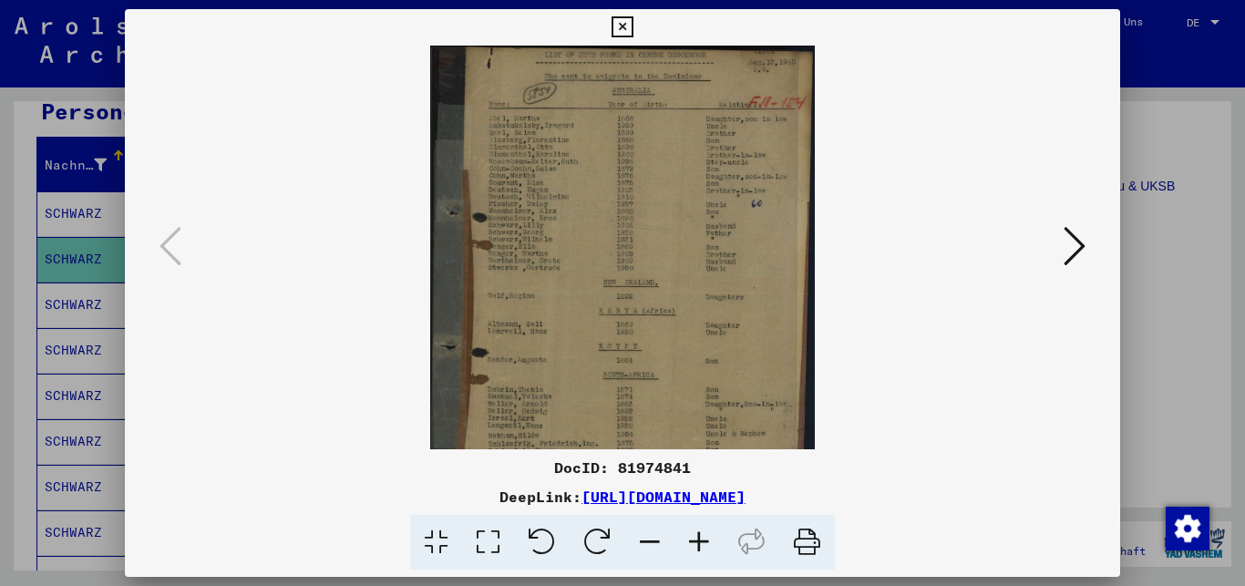
click at [697, 536] on icon at bounding box center [699, 543] width 49 height 56
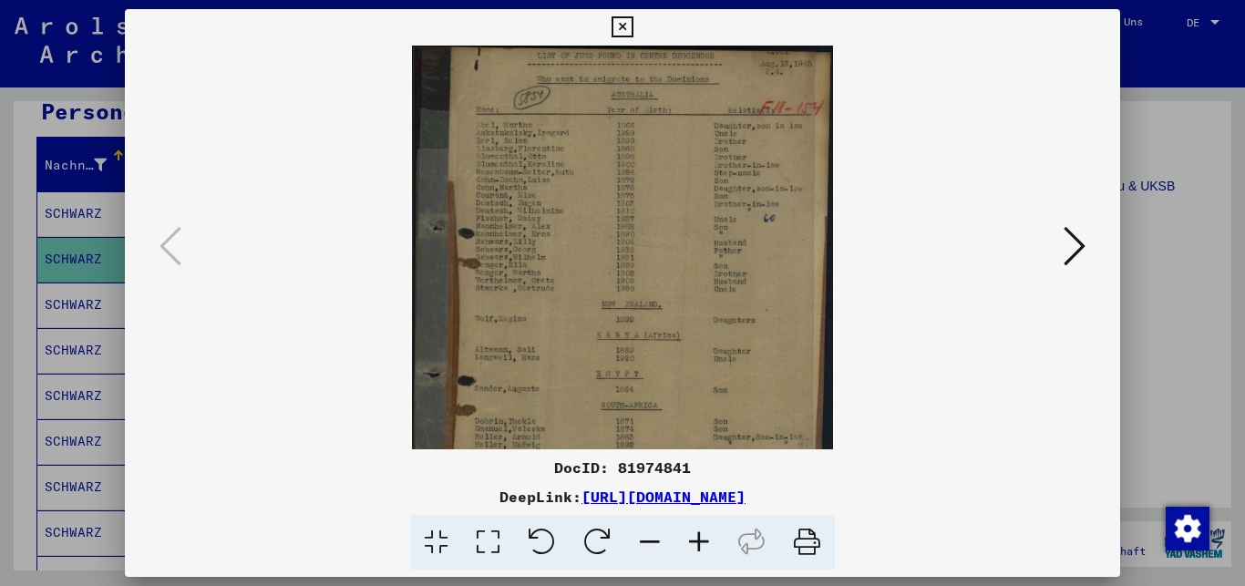
click at [697, 536] on icon at bounding box center [699, 543] width 49 height 56
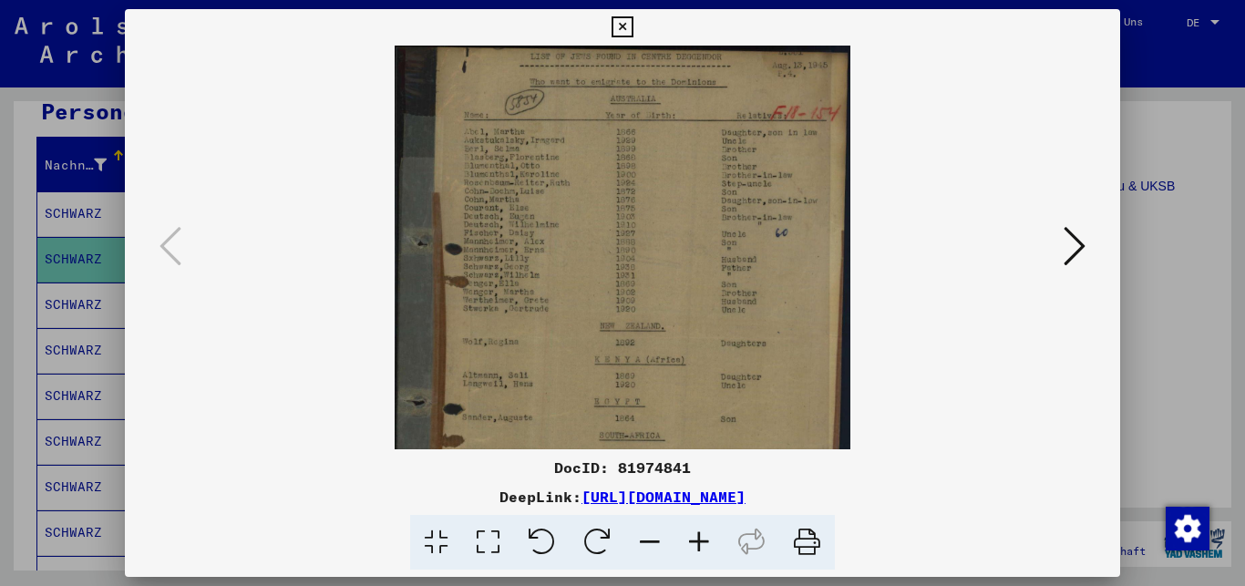
click at [697, 536] on icon at bounding box center [699, 543] width 49 height 56
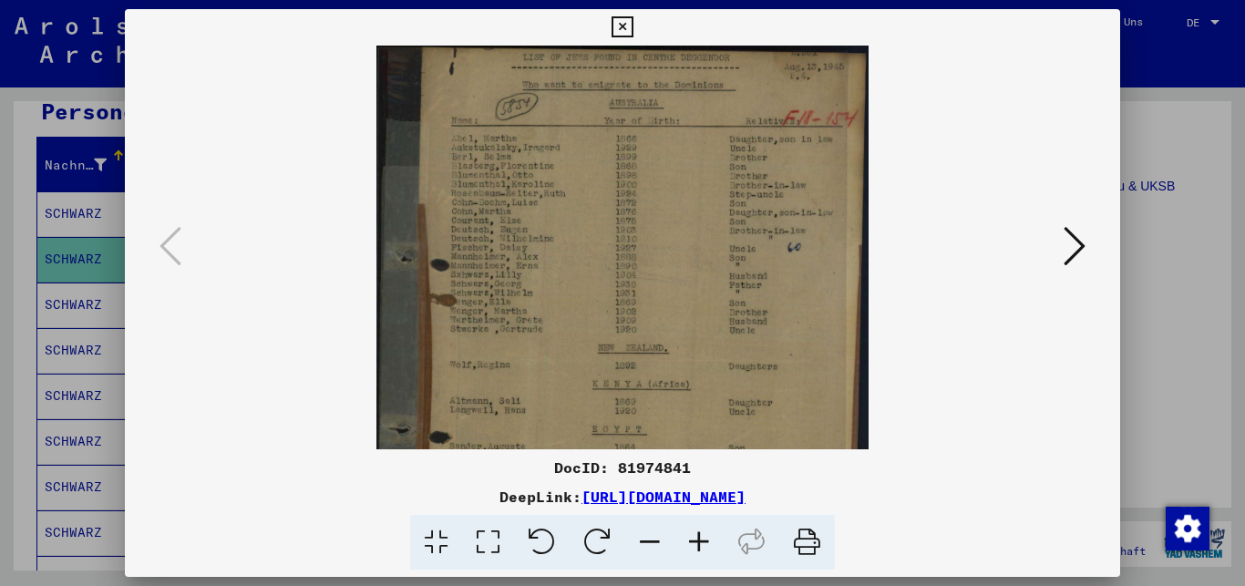
click at [697, 536] on icon at bounding box center [699, 543] width 49 height 56
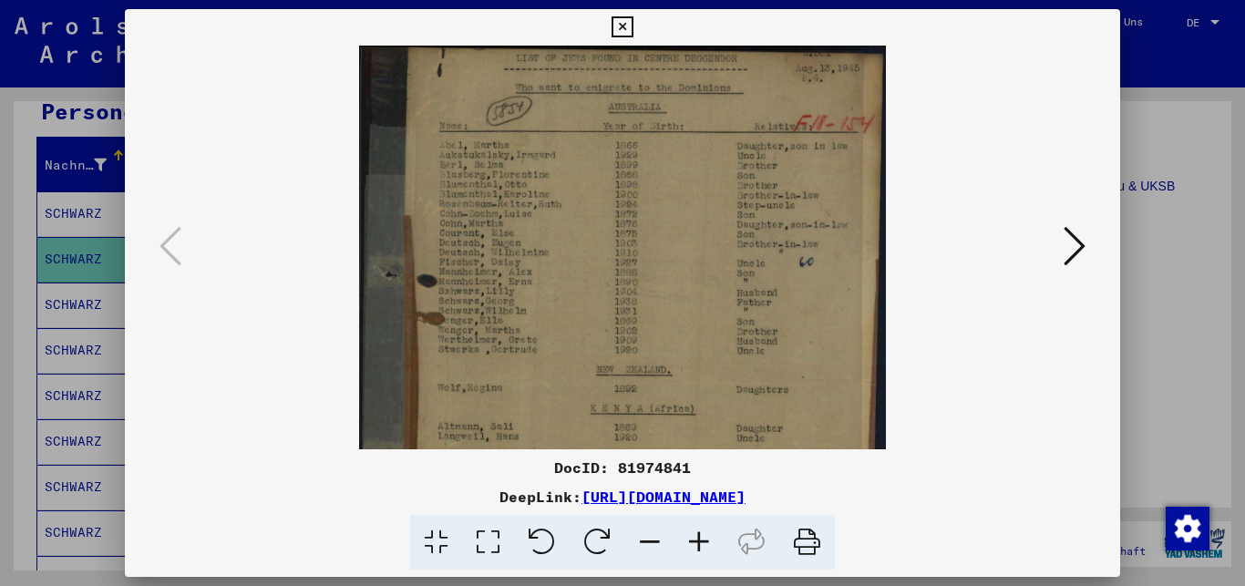
click at [697, 536] on icon at bounding box center [699, 543] width 49 height 56
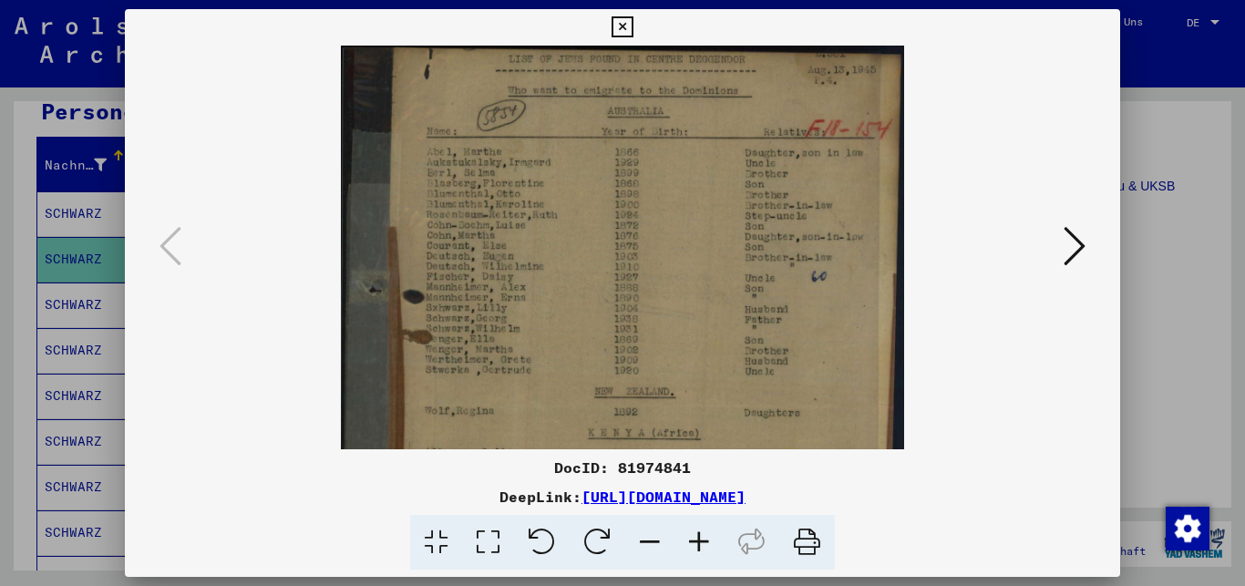
click at [633, 31] on icon at bounding box center [622, 27] width 21 height 22
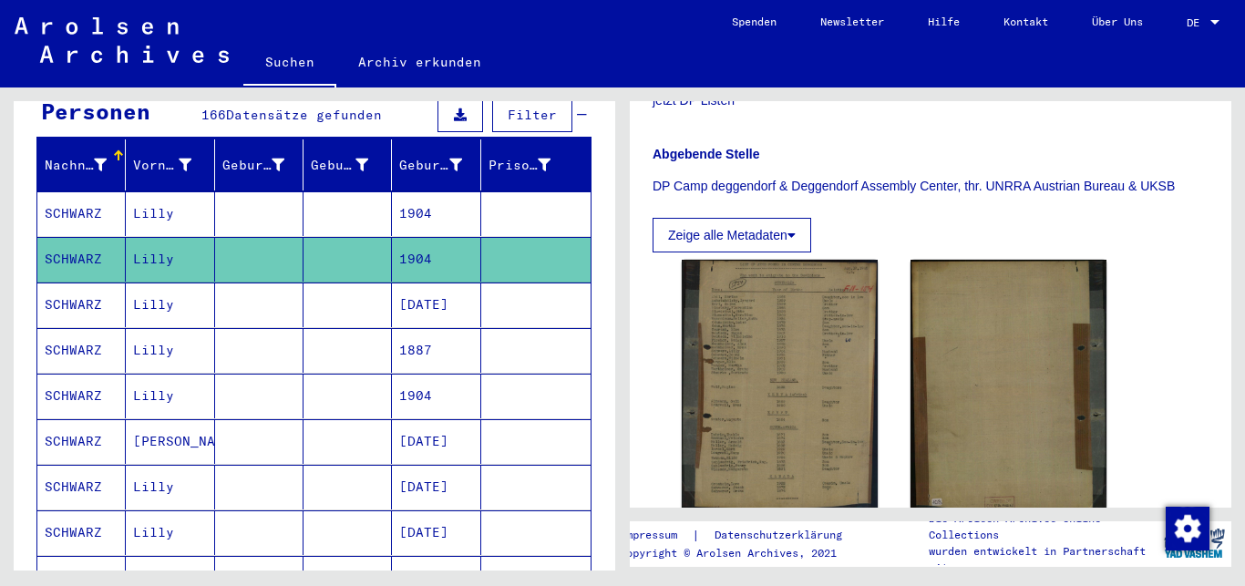
click at [70, 374] on mat-cell "SCHWARZ" at bounding box center [81, 396] width 88 height 45
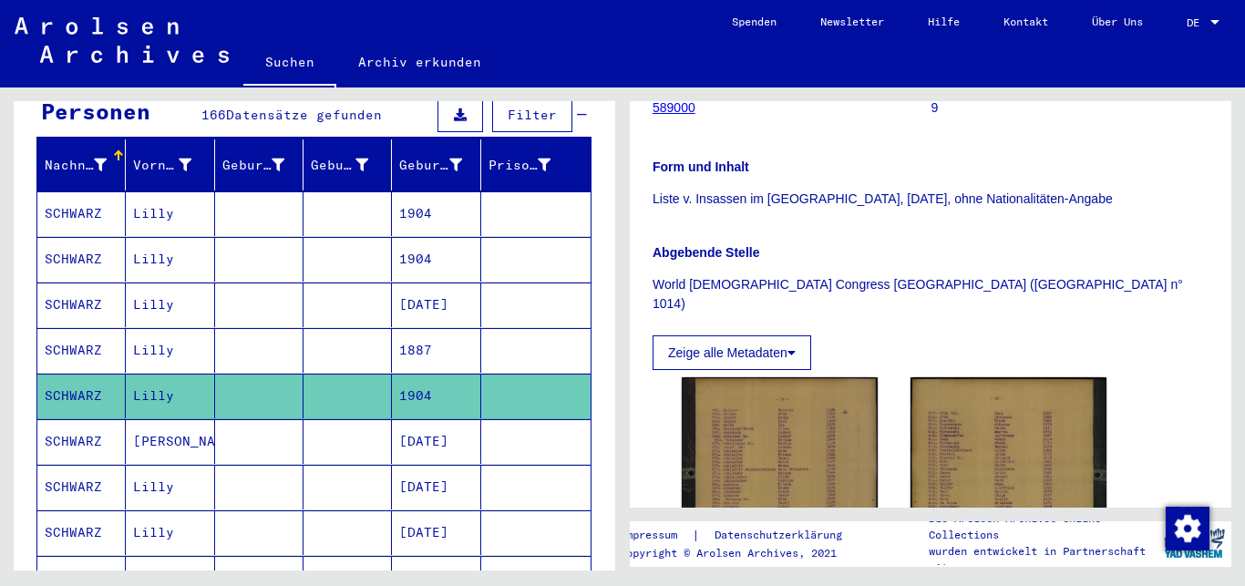
scroll to position [394, 0]
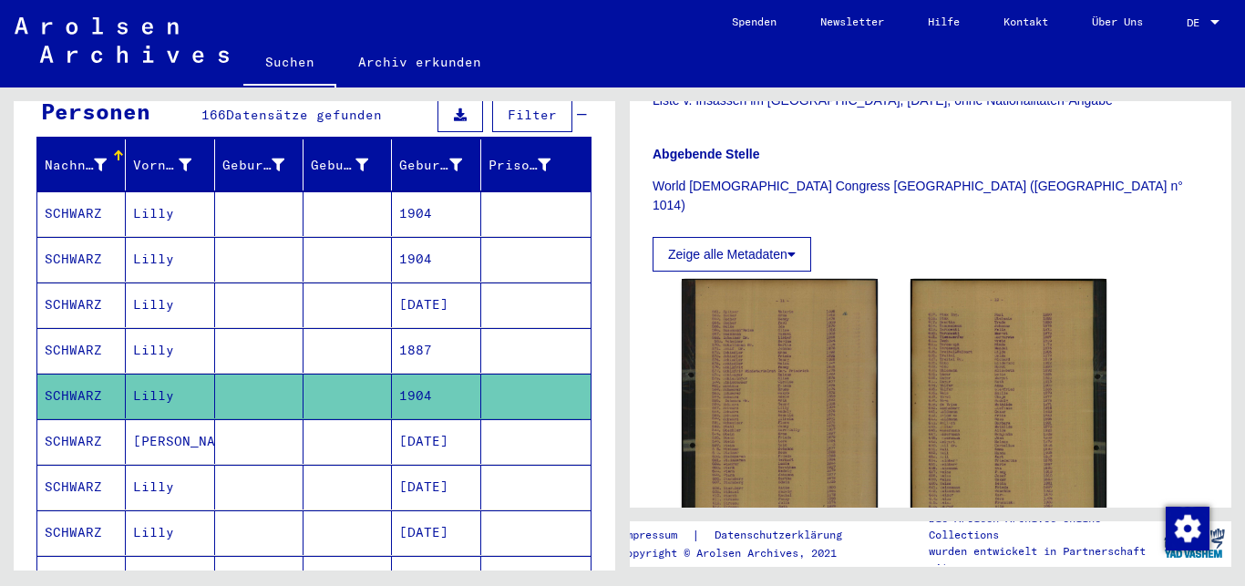
click at [717, 361] on img at bounding box center [780, 410] width 196 height 263
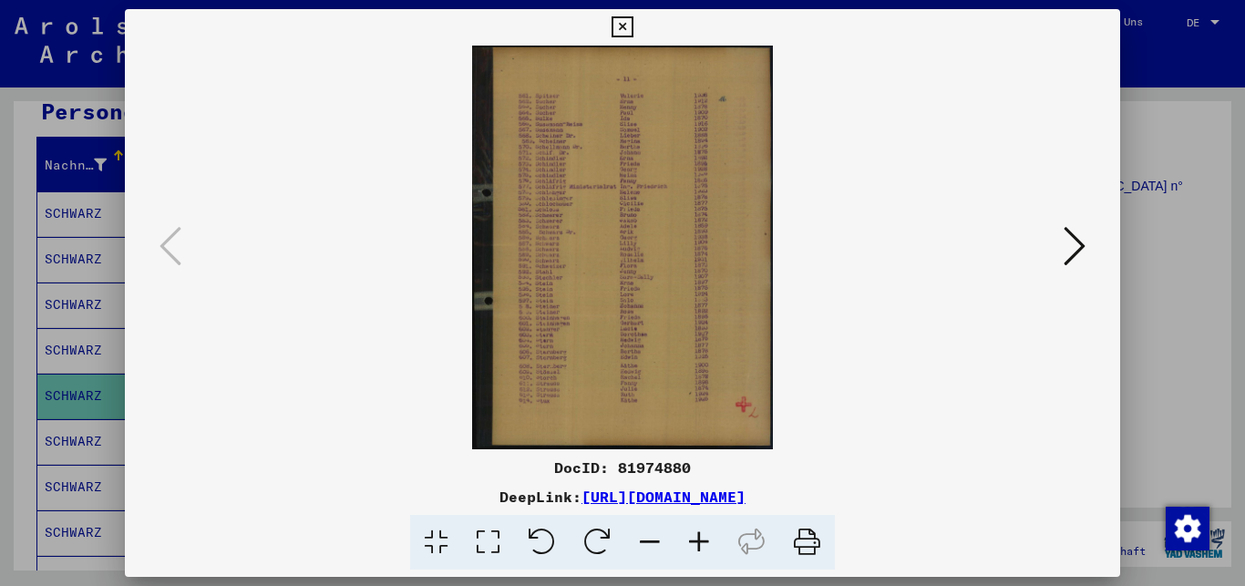
click at [638, 14] on button at bounding box center [622, 27] width 32 height 36
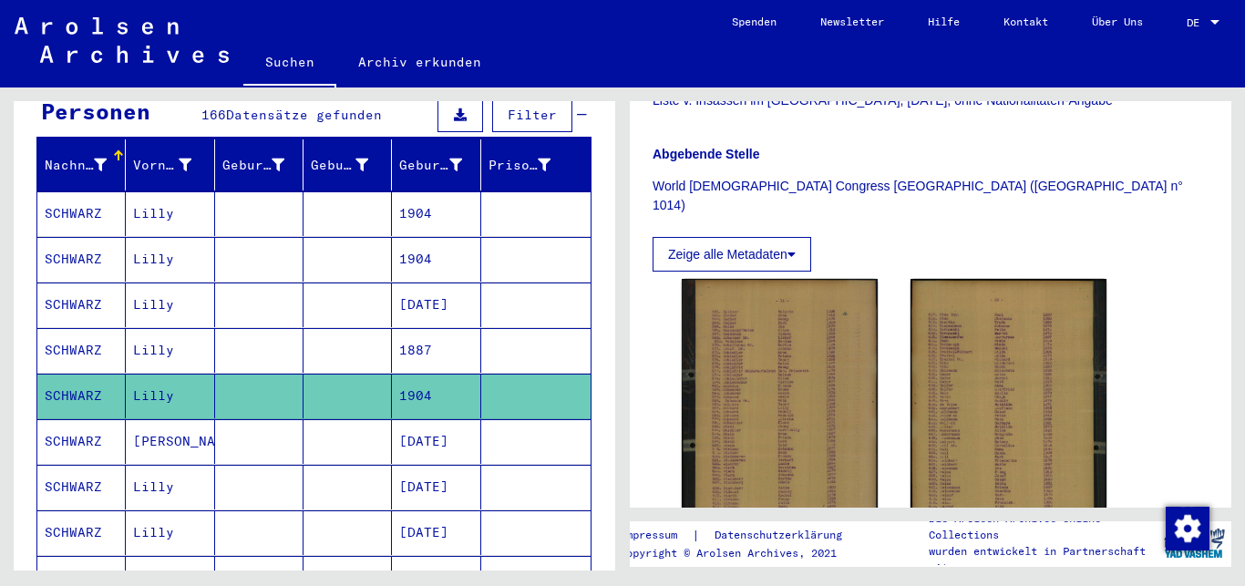
scroll to position [0, 0]
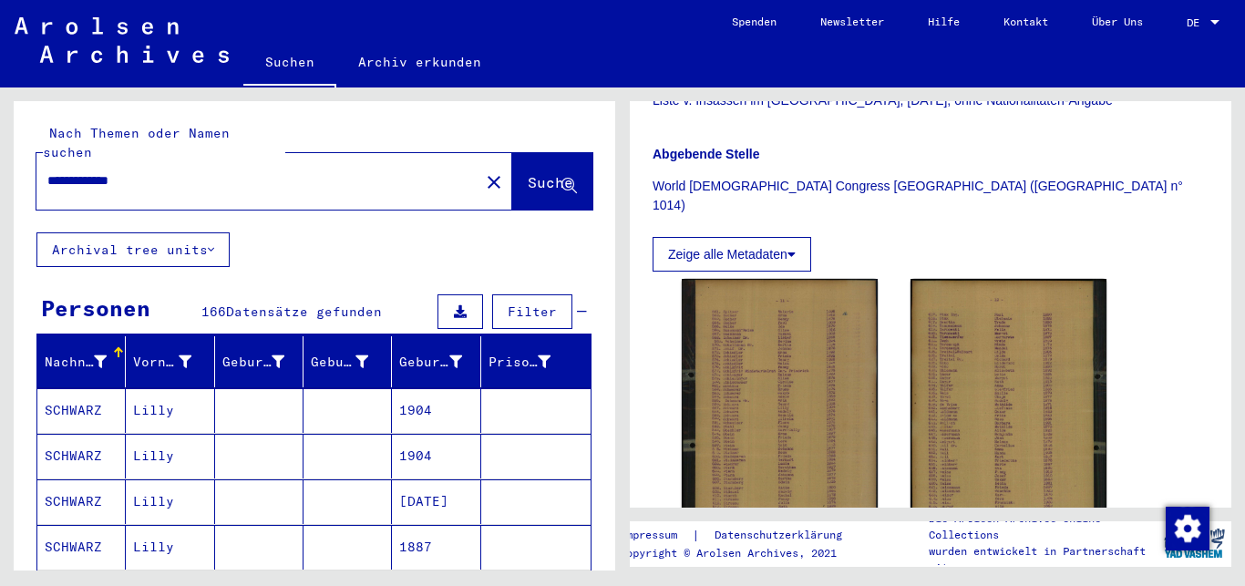
drag, startPoint x: 156, startPoint y: 162, endPoint x: 98, endPoint y: 165, distance: 58.4
click at [98, 171] on input "**********" at bounding box center [257, 180] width 421 height 19
type input "**********"
click at [528, 173] on span "Suche" at bounding box center [551, 182] width 46 height 18
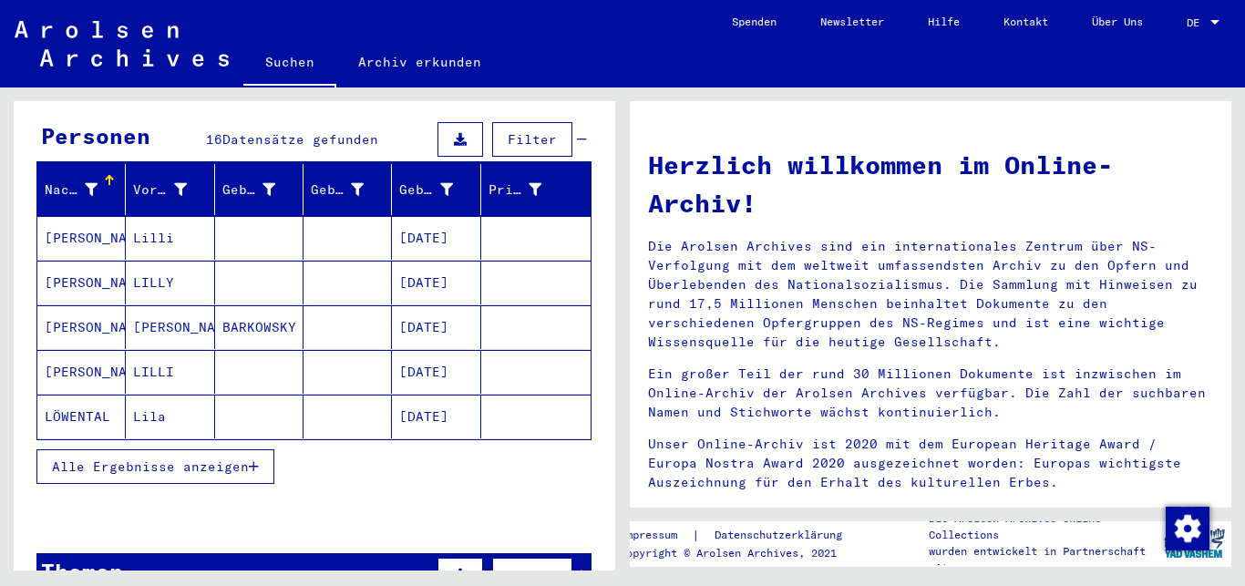
scroll to position [197, 0]
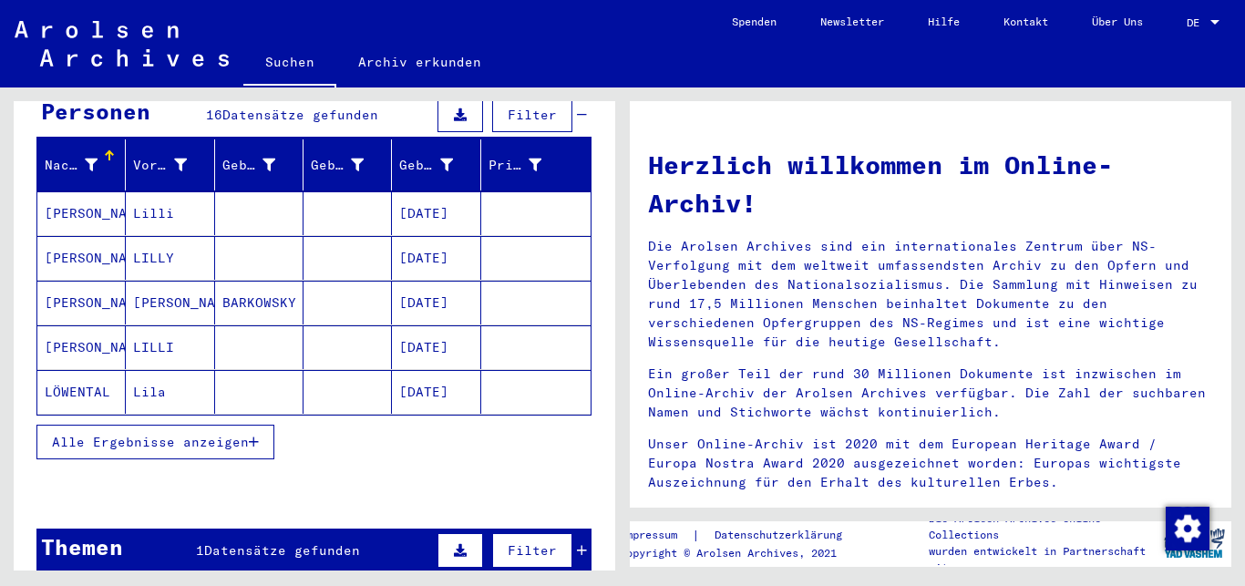
click at [182, 434] on span "Alle Ergebnisse anzeigen" at bounding box center [150, 442] width 197 height 16
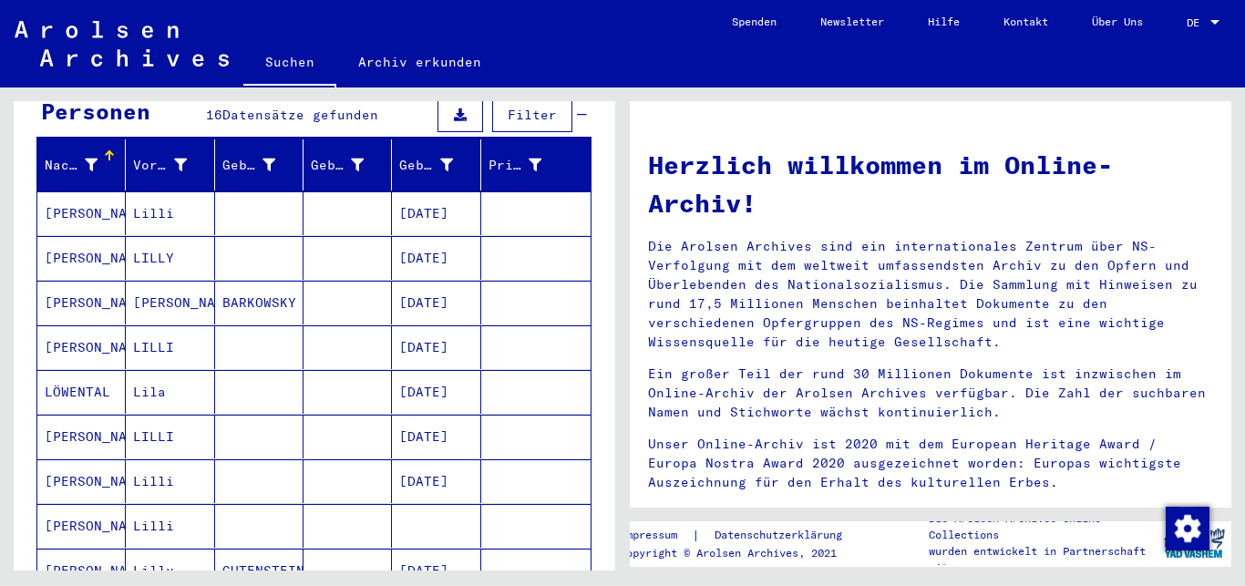
click at [77, 459] on mat-cell "[PERSON_NAME]" at bounding box center [81, 481] width 88 height 44
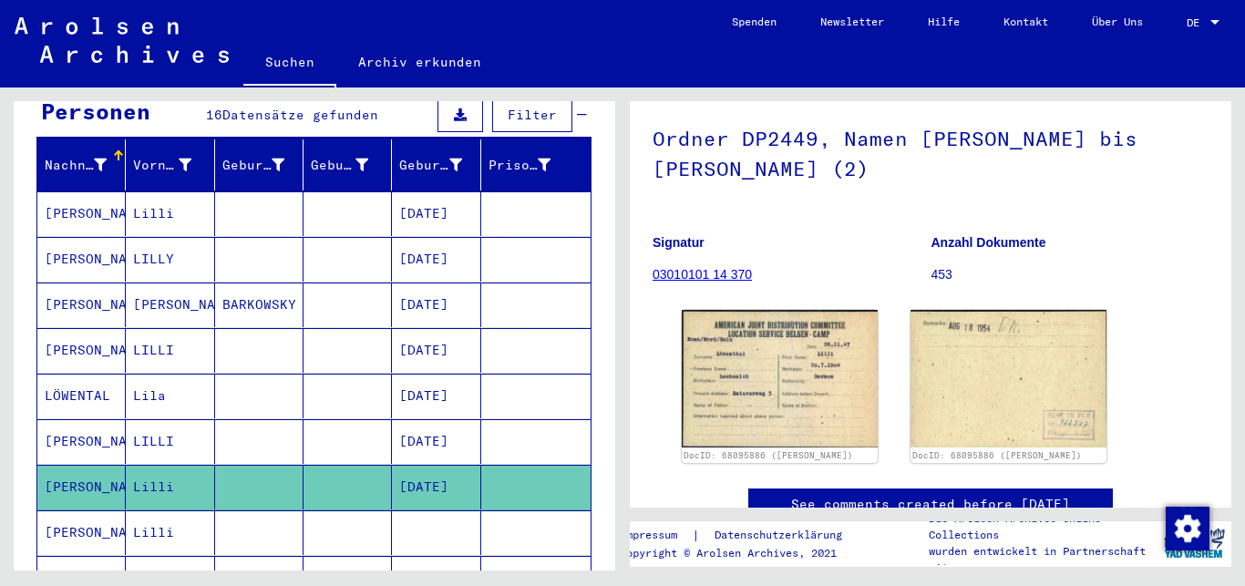
scroll to position [197, 0]
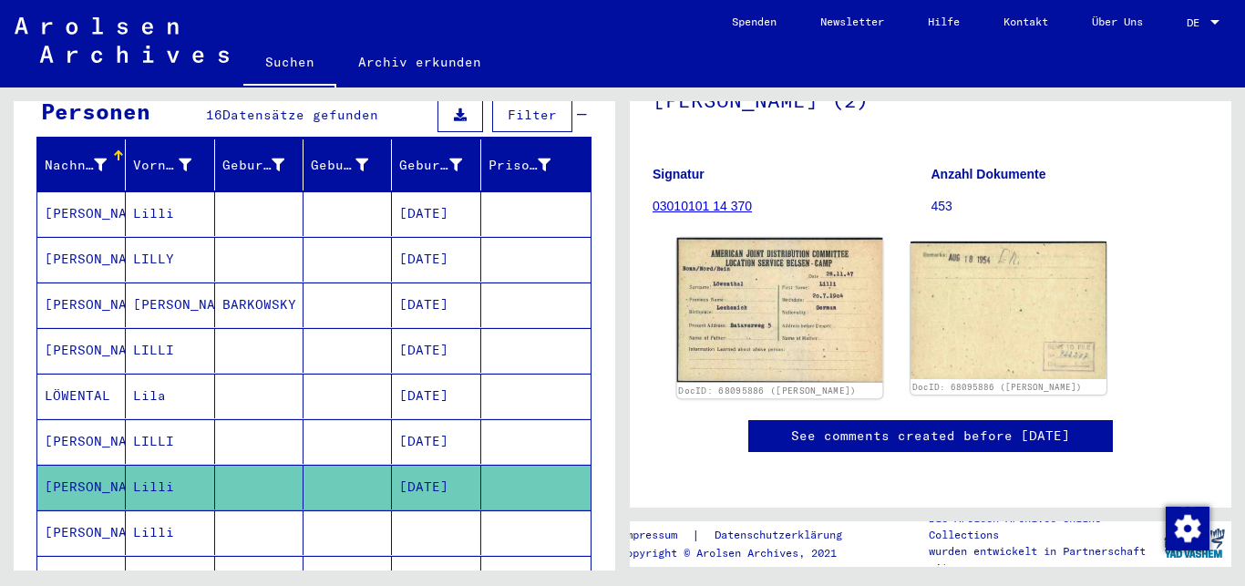
click at [750, 331] on img at bounding box center [780, 310] width 206 height 145
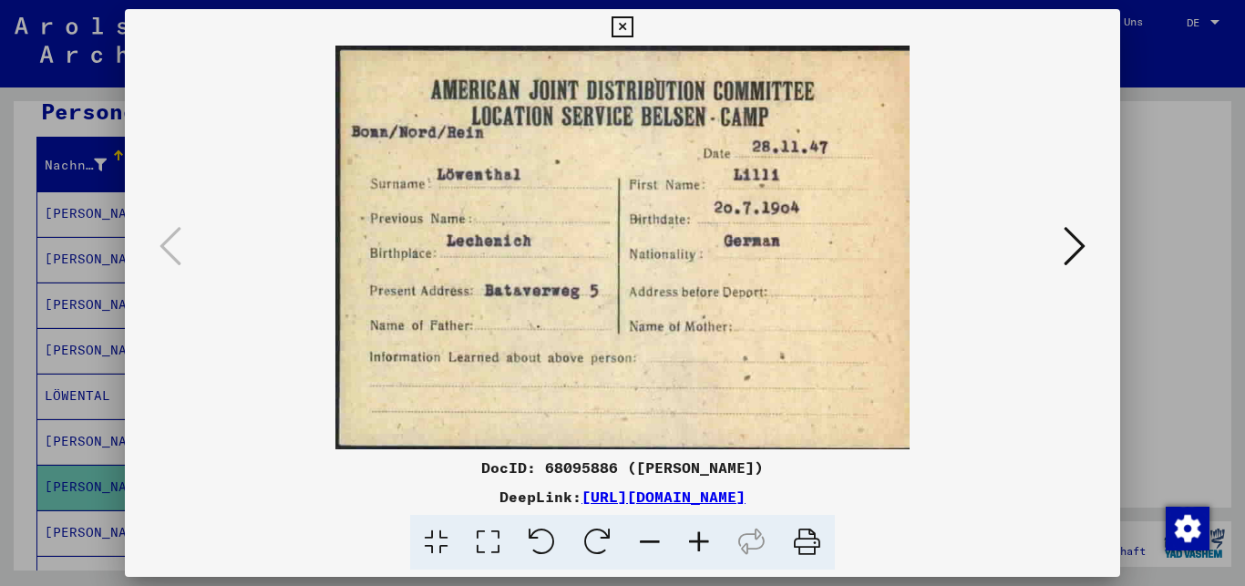
click at [1082, 249] on icon at bounding box center [1075, 246] width 22 height 44
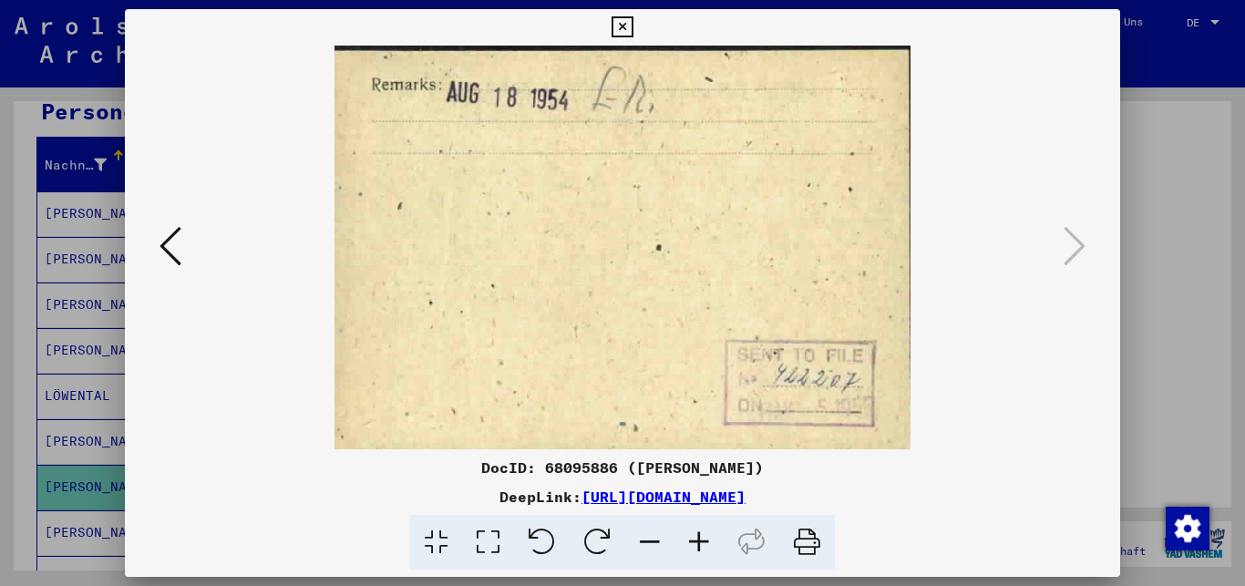
click at [160, 251] on icon at bounding box center [171, 246] width 22 height 44
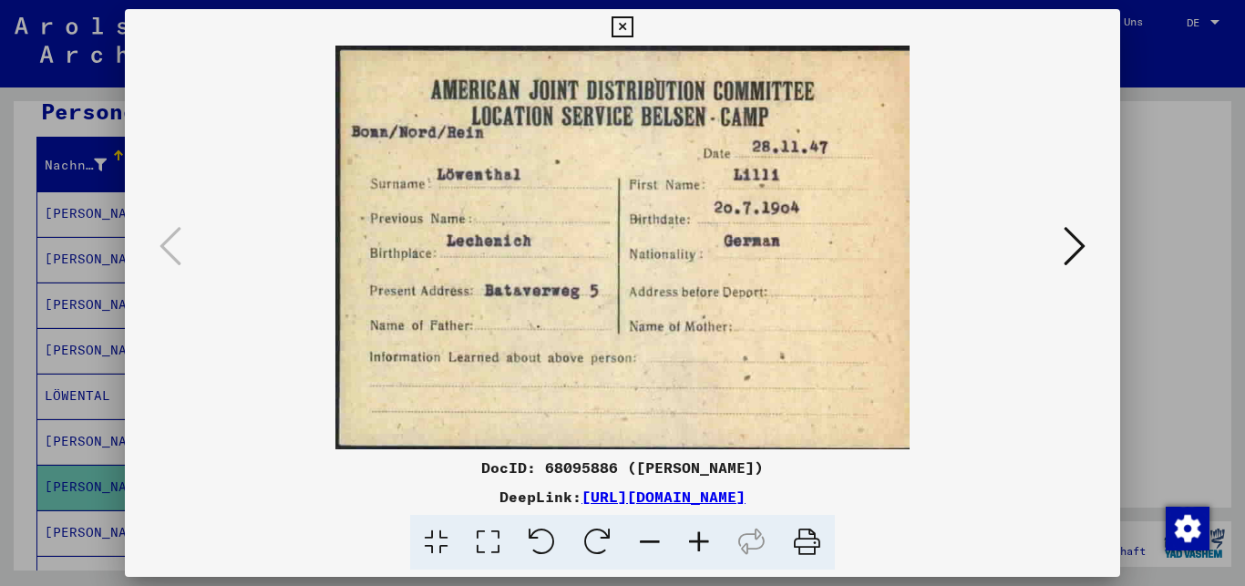
click at [633, 23] on icon at bounding box center [622, 27] width 21 height 22
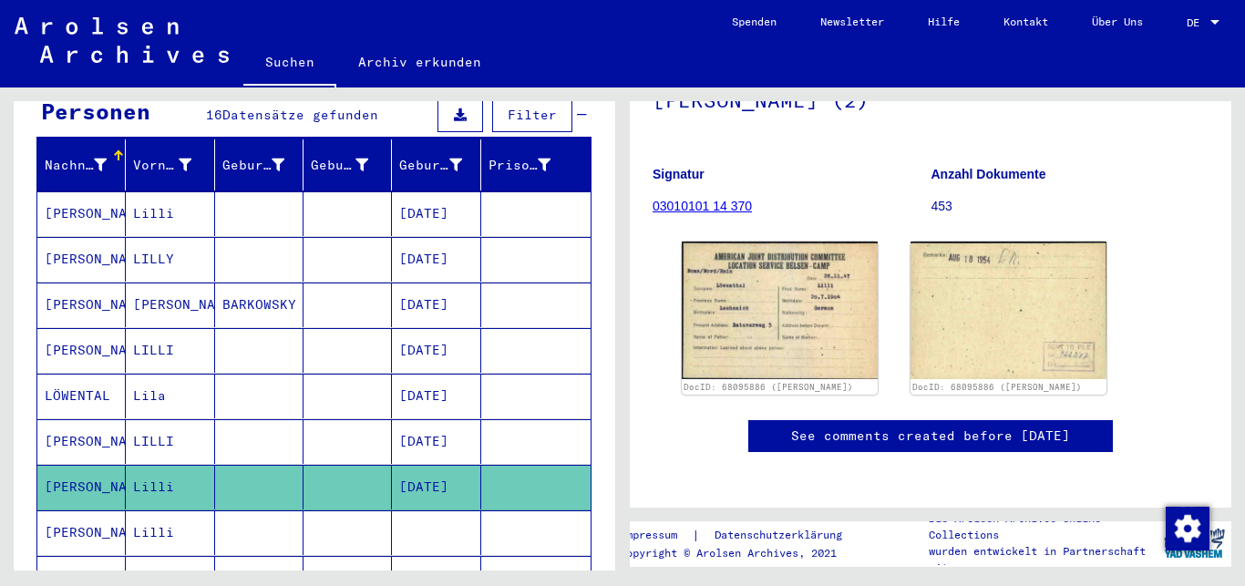
click at [80, 514] on icon at bounding box center [76, 513] width 46 height 73
click at [88, 505] on icon at bounding box center [76, 513] width 46 height 73
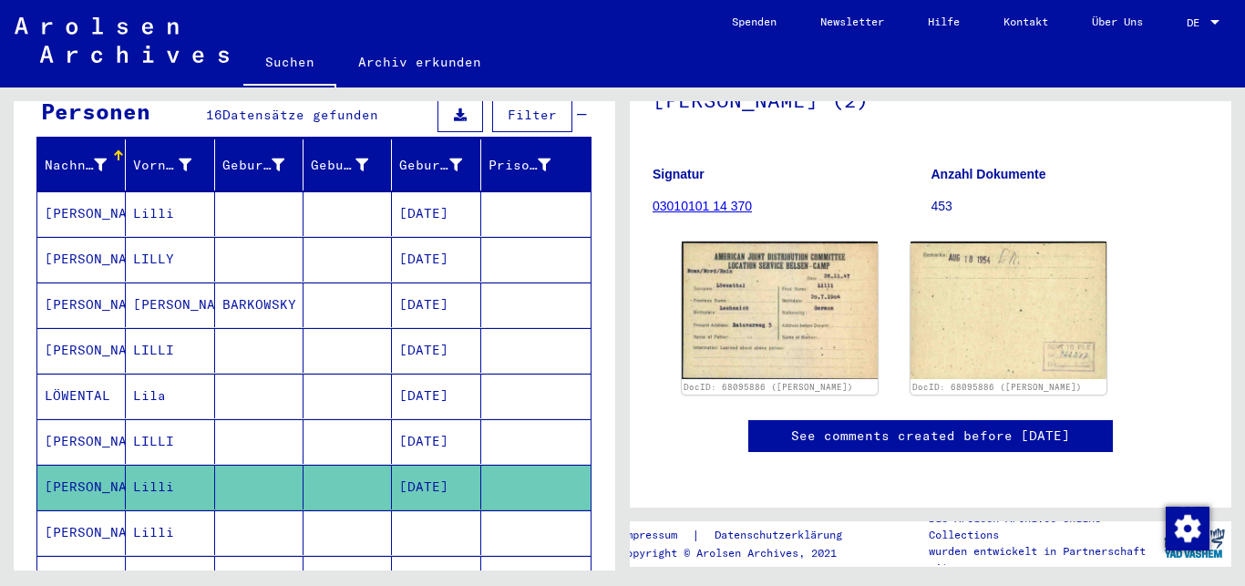
click at [88, 505] on icon at bounding box center [76, 513] width 46 height 73
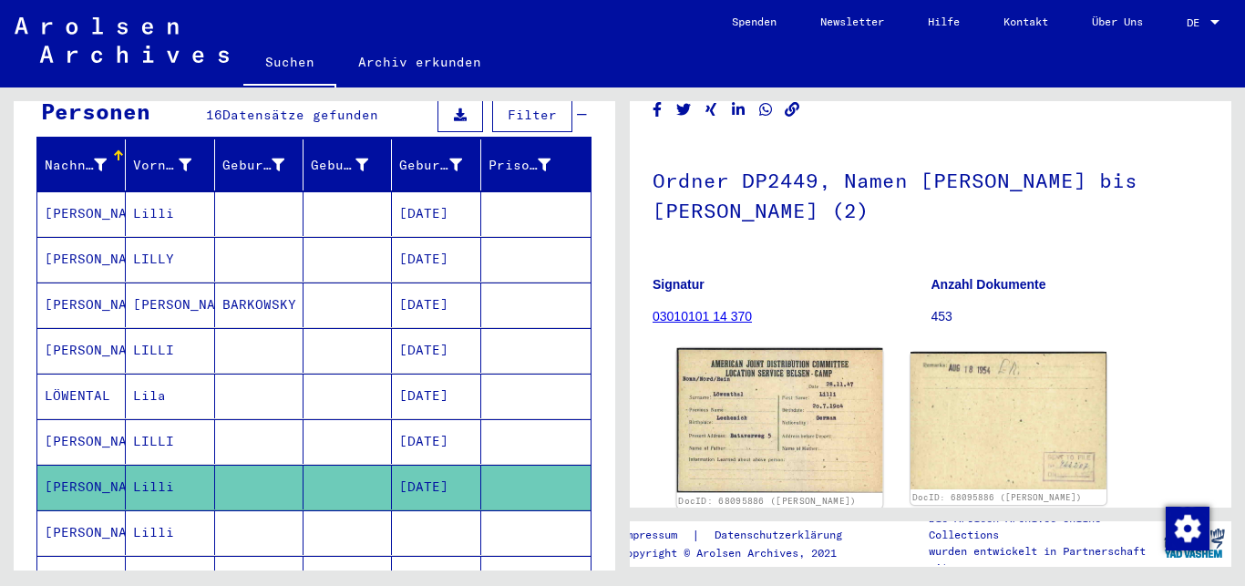
scroll to position [0, 0]
